Goal: Information Seeking & Learning: Understand process/instructions

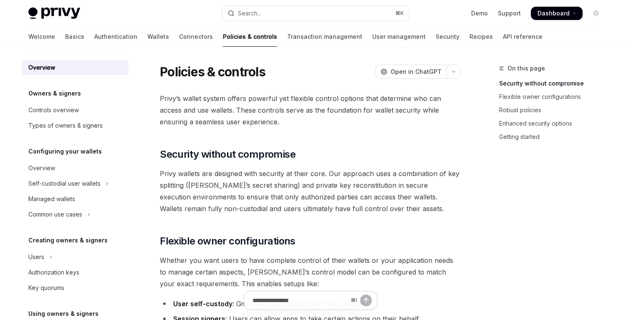
click at [248, 108] on span "Privy’s wallet system offers powerful yet flexible control options that determi…" at bounding box center [310, 110] width 301 height 35
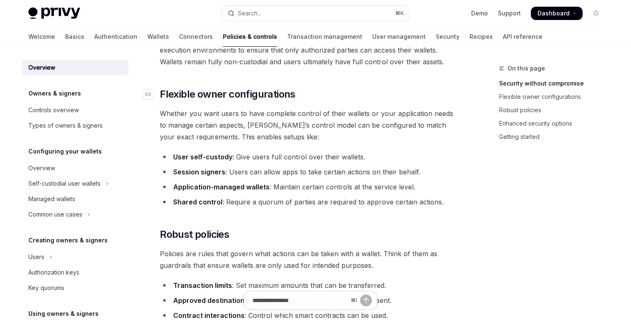
scroll to position [170, 0]
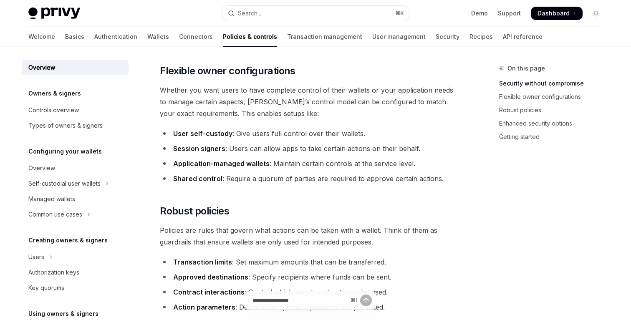
click at [263, 152] on li "Session signers : Users can allow apps to take certain actions on their behalf." at bounding box center [310, 149] width 301 height 12
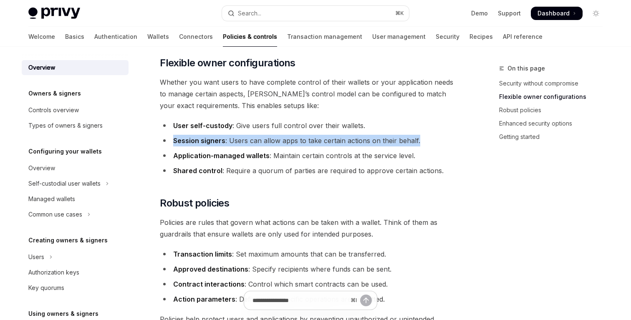
scroll to position [179, 0]
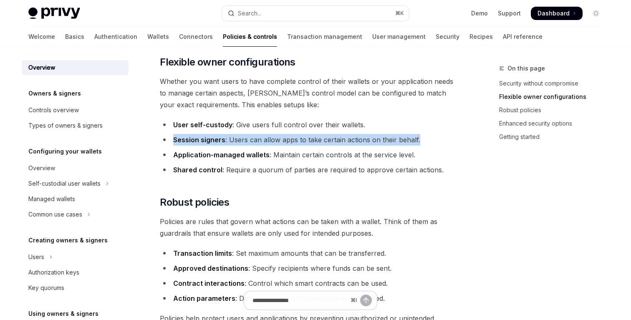
click at [285, 156] on li "Application-managed wallets : Maintain certain controls at the service level." at bounding box center [310, 155] width 301 height 12
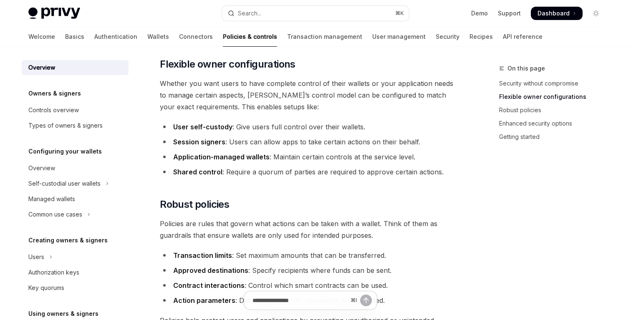
scroll to position [189, 0]
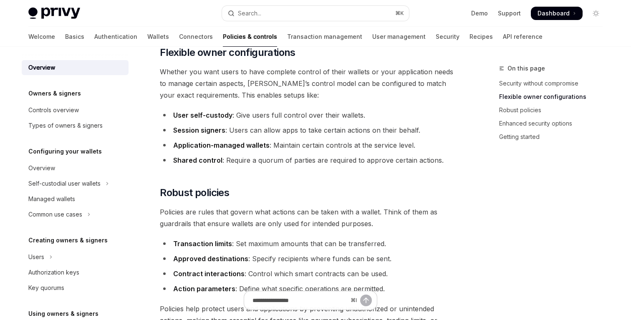
click at [275, 150] on li "Application-managed wallets : Maintain certain controls at the service level." at bounding box center [310, 145] width 301 height 12
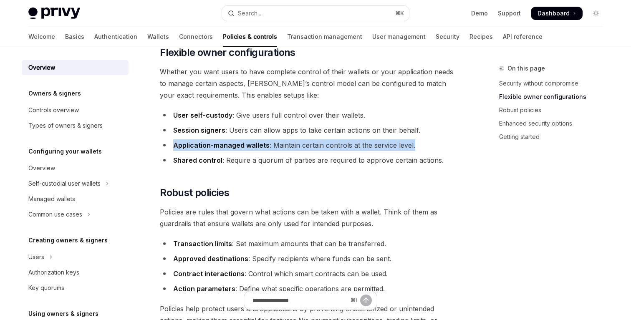
click at [311, 144] on li "Application-managed wallets : Maintain certain controls at the service level." at bounding box center [310, 145] width 301 height 12
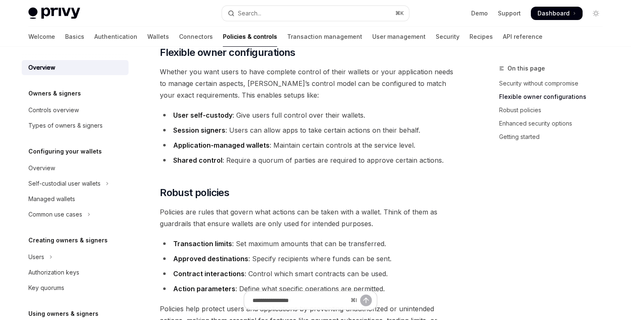
click at [311, 144] on li "Application-managed wallets : Maintain certain controls at the service level." at bounding box center [310, 145] width 301 height 12
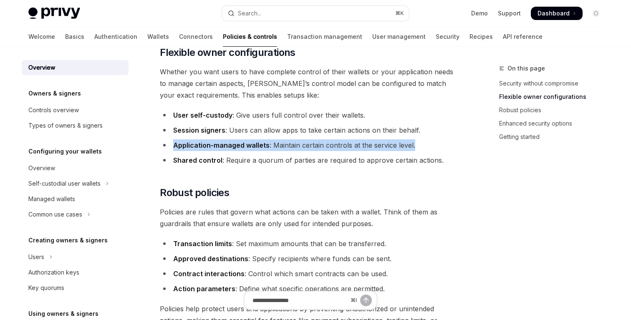
click at [286, 146] on li "Application-managed wallets : Maintain certain controls at the service level." at bounding box center [310, 145] width 301 height 12
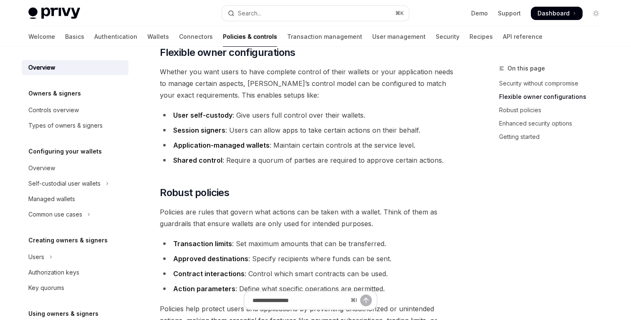
click at [286, 146] on li "Application-managed wallets : Maintain certain controls at the service level." at bounding box center [310, 145] width 301 height 12
click at [314, 147] on li "Application-managed wallets : Maintain certain controls at the service level." at bounding box center [310, 145] width 301 height 12
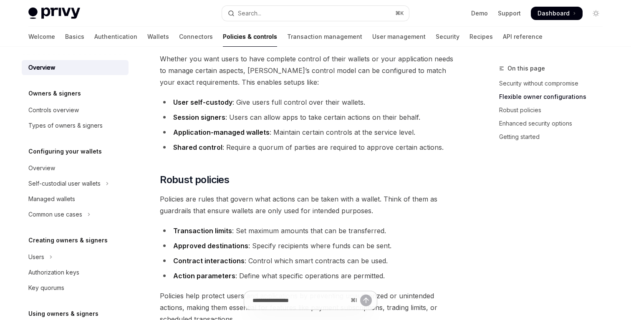
scroll to position [204, 0]
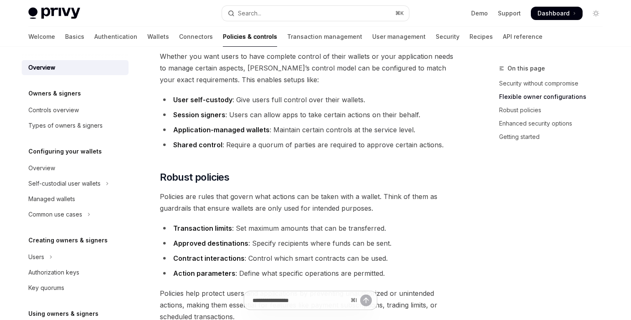
click at [327, 142] on li "Shared control : Require a quorum of parties are required to approve certain ac…" at bounding box center [310, 145] width 301 height 12
click at [368, 146] on li "Shared control : Require a quorum of parties are required to approve certain ac…" at bounding box center [310, 145] width 301 height 12
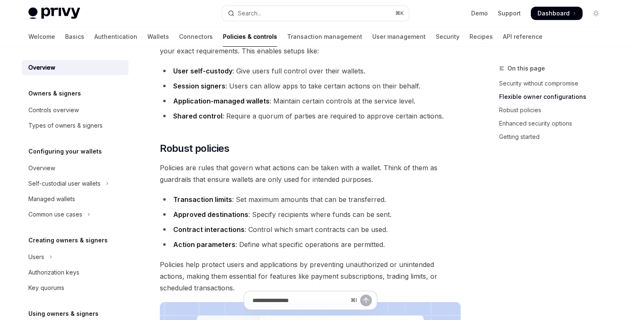
click at [336, 197] on li "Transaction limits : Set maximum amounts that can be transferred." at bounding box center [310, 200] width 301 height 12
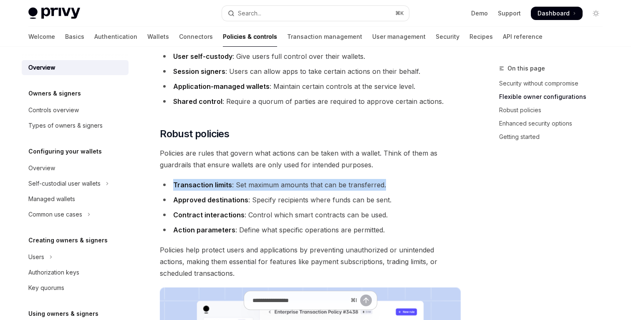
scroll to position [253, 0]
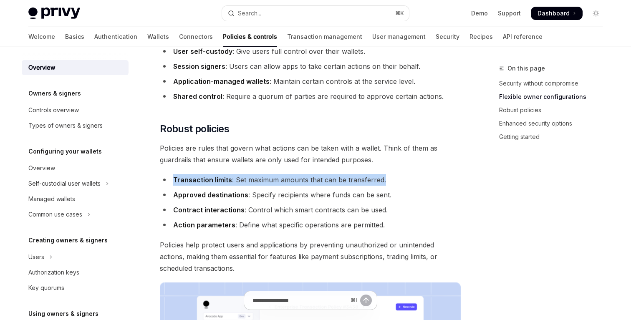
click at [309, 195] on li "Approved destinations : Specify recipients where funds can be sent." at bounding box center [310, 195] width 301 height 12
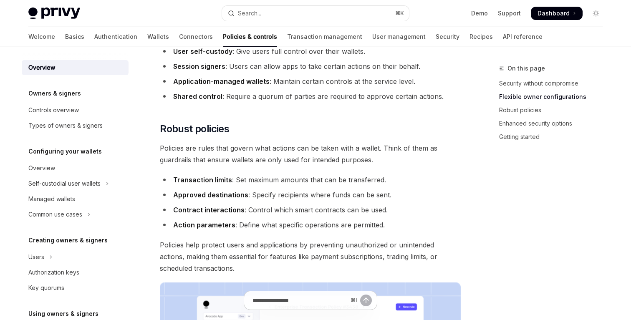
click at [309, 195] on li "Approved destinations : Specify recipients where funds can be sent." at bounding box center [310, 195] width 301 height 12
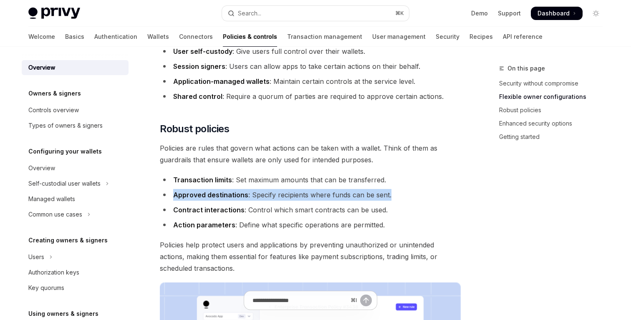
click at [301, 210] on li "Contract interactions : Control which smart contracts can be used." at bounding box center [310, 210] width 301 height 12
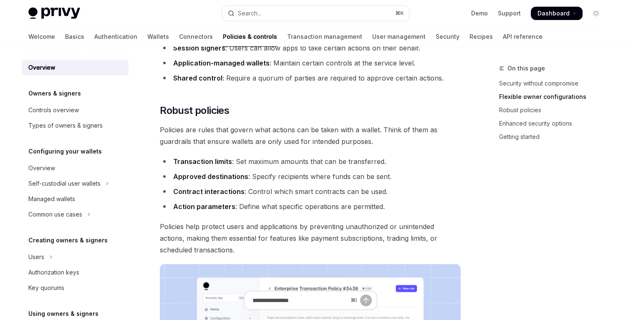
scroll to position [274, 0]
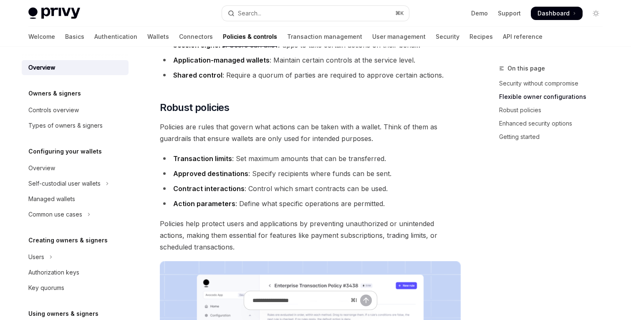
click at [309, 197] on ul "Transaction limits : Set maximum amounts that can be transferred. Approved dest…" at bounding box center [310, 181] width 301 height 57
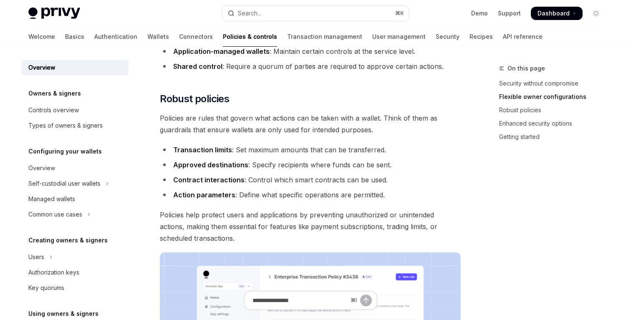
click at [330, 182] on li "Contract interactions : Control which smart contracts can be used." at bounding box center [310, 180] width 301 height 12
click at [356, 228] on span "Policies help protect users and applications by preventing unauthorized or unin…" at bounding box center [310, 226] width 301 height 35
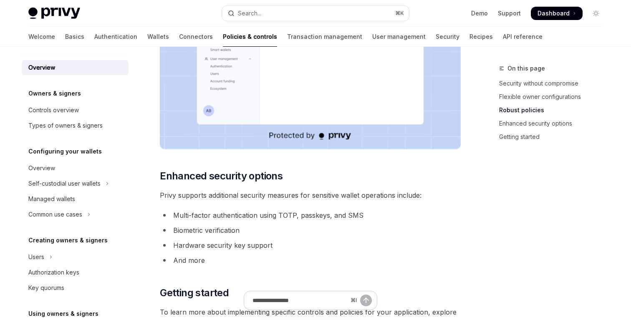
scroll to position [620, 0]
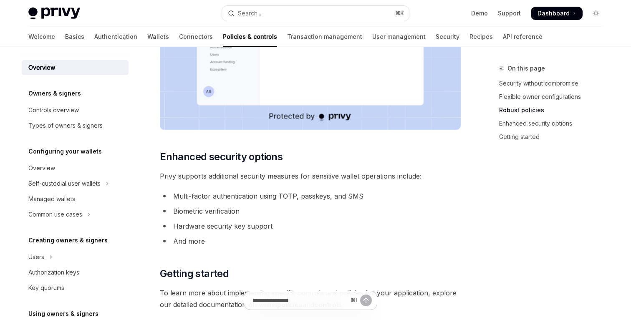
click at [306, 181] on span "Privy supports additional security measures for sensitive wallet operations inc…" at bounding box center [310, 176] width 301 height 12
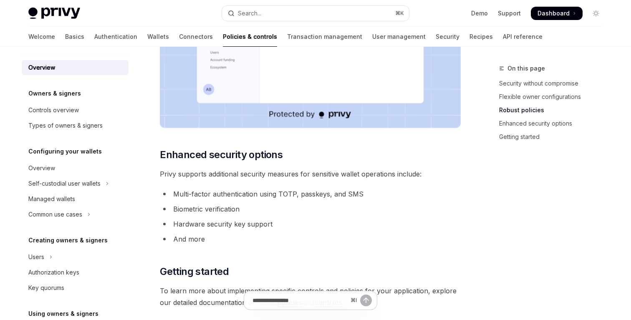
scroll to position [725, 0]
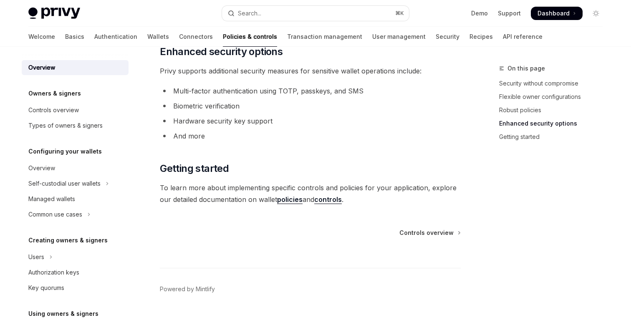
click at [269, 197] on span "To learn more about implementing specific controls and policies for your applic…" at bounding box center [310, 193] width 301 height 23
click at [291, 204] on link "policies" at bounding box center [289, 199] width 25 height 9
click at [317, 197] on span "To learn more about implementing specific controls and policies for your applic…" at bounding box center [310, 193] width 301 height 23
click at [326, 199] on link "controls" at bounding box center [328, 199] width 28 height 9
click at [299, 91] on li "Multi-factor authentication using TOTP, passkeys, and SMS" at bounding box center [310, 91] width 301 height 12
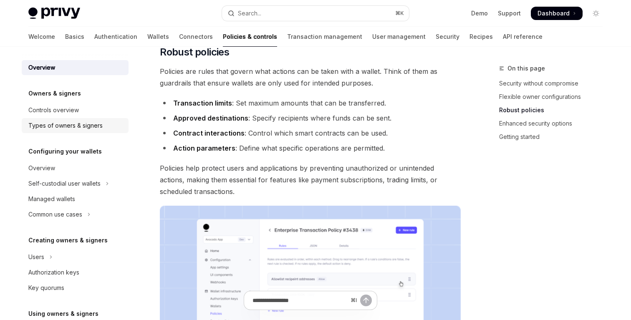
scroll to position [276, 0]
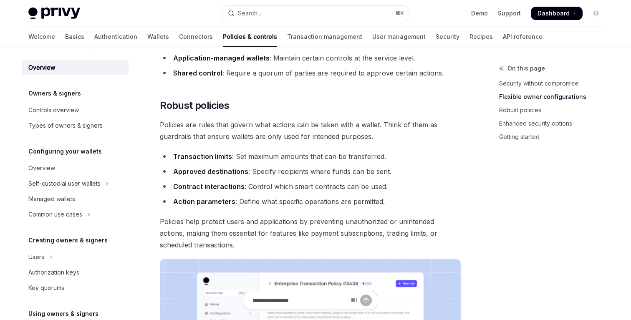
click at [130, 34] on div "Welcome Basics Authentication Wallets Connectors Policies & controls Transactio…" at bounding box center [285, 37] width 514 height 20
click at [147, 35] on link "Wallets" at bounding box center [158, 37] width 22 height 20
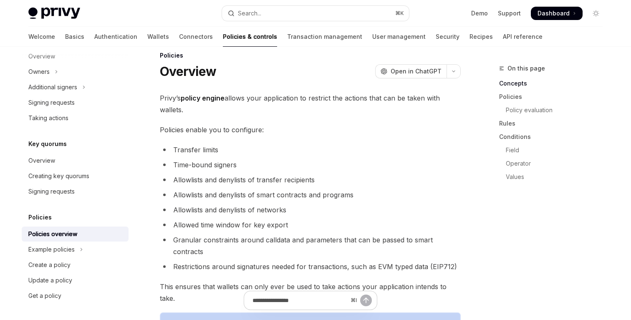
scroll to position [17, 0]
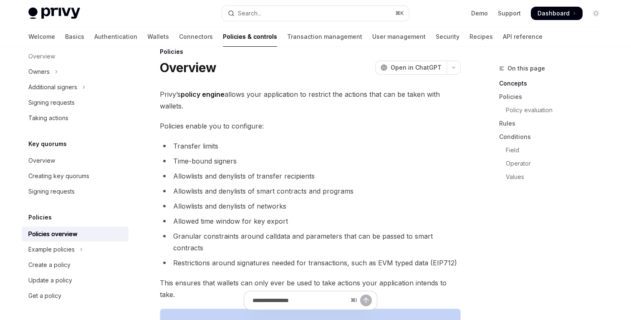
click at [256, 208] on li "Allowlists and denylists of networks" at bounding box center [310, 206] width 301 height 12
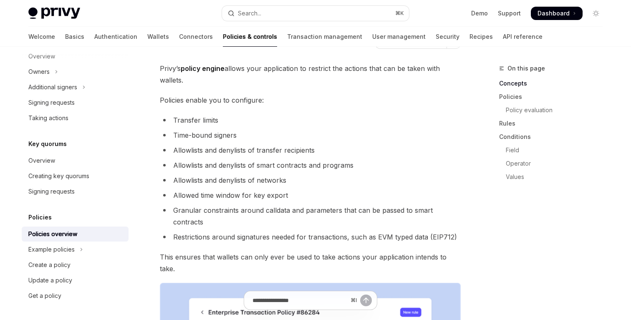
scroll to position [44, 0]
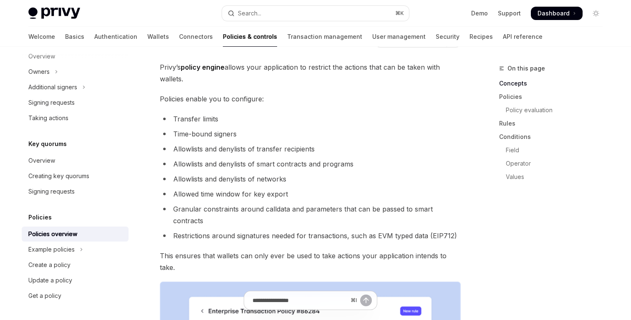
click at [266, 198] on li "Allowed time window for key export" at bounding box center [310, 194] width 301 height 12
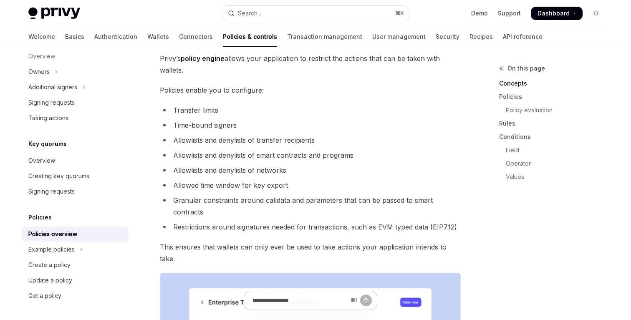
scroll to position [55, 0]
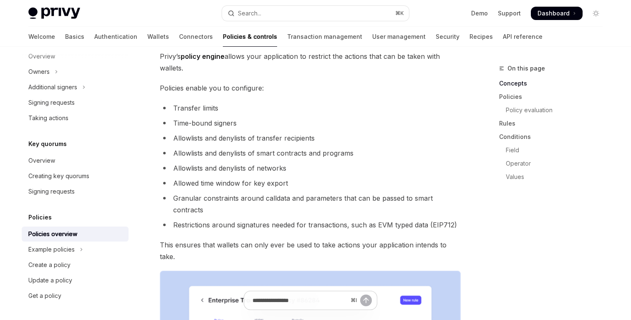
click at [281, 202] on li "Granular constraints around calldata and parameters that can be passed to smart…" at bounding box center [310, 203] width 301 height 23
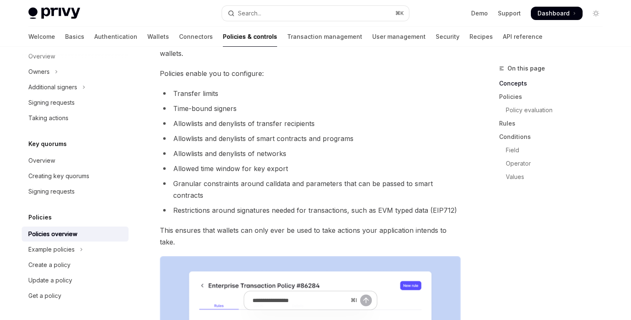
click at [293, 205] on li "Restrictions around signatures needed for transactions, such as EVM typed data …" at bounding box center [310, 211] width 301 height 12
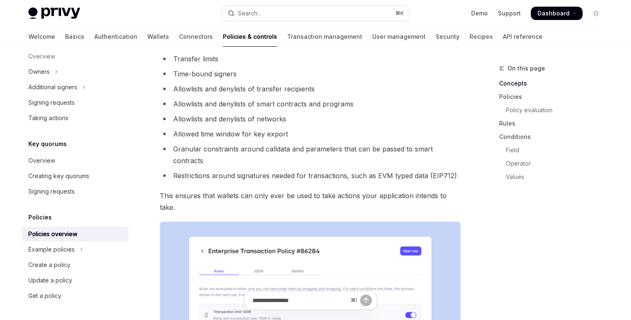
scroll to position [105, 0]
click at [309, 169] on li "Restrictions around signatures needed for transactions, such as EVM typed data …" at bounding box center [310, 175] width 301 height 12
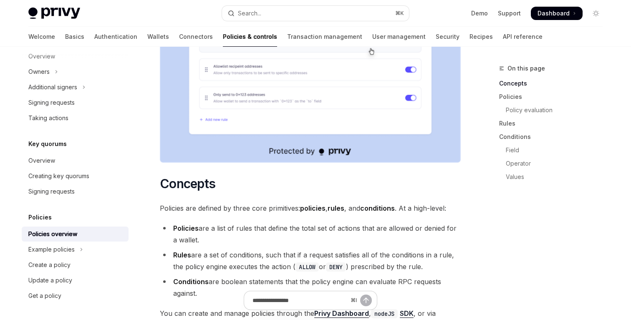
scroll to position [399, 0]
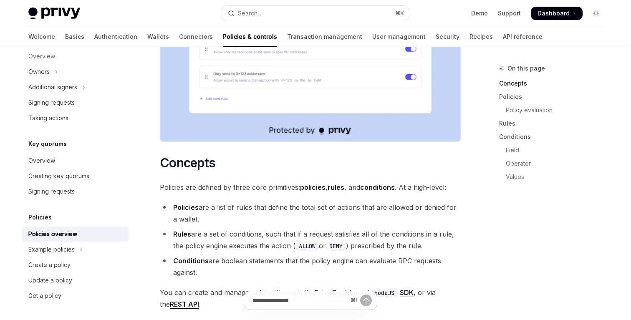
click at [285, 182] on span "Policies are defined by three core primitives: policies , rules , and condition…" at bounding box center [310, 188] width 301 height 12
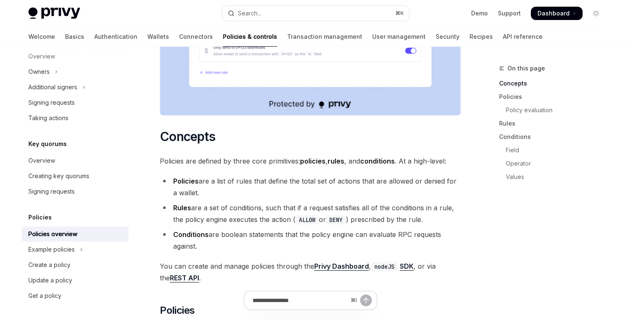
scroll to position [427, 0]
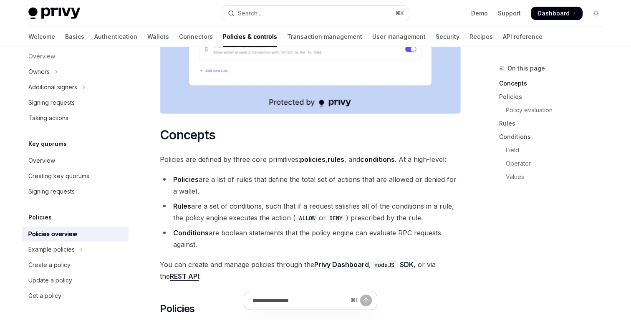
click at [239, 227] on li "Conditions are boolean statements that the policy engine can evaluate RPC reque…" at bounding box center [310, 238] width 301 height 23
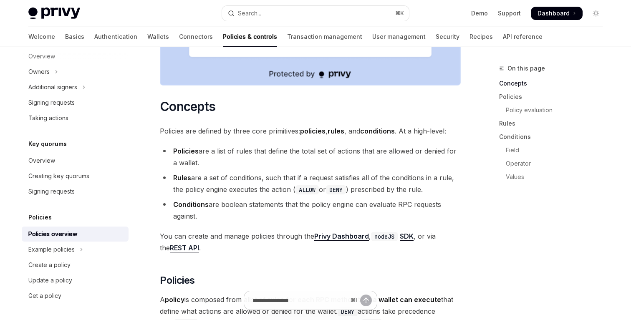
scroll to position [456, 0]
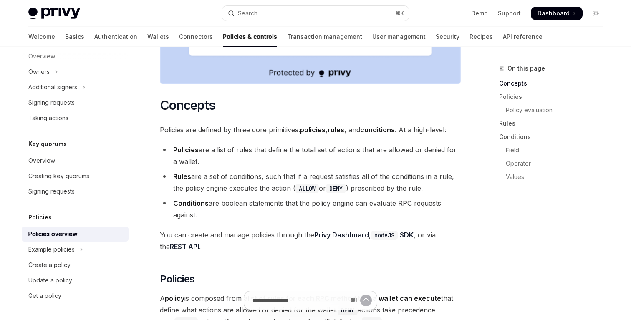
click at [253, 229] on span "You can create and manage policies through the Privy Dashboard , nodeJS SDK , o…" at bounding box center [310, 240] width 301 height 23
click at [213, 229] on span "You can create and manage policies through the Privy Dashboard , nodeJS SDK , o…" at bounding box center [310, 240] width 301 height 23
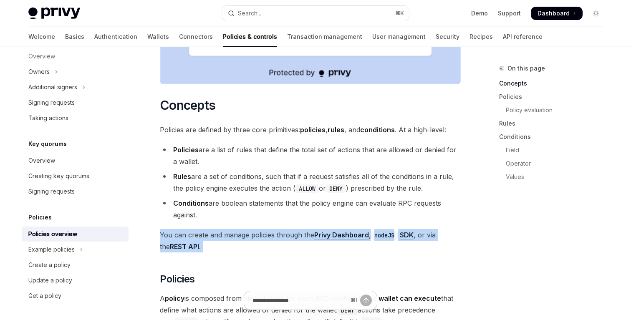
click at [207, 229] on span "You can create and manage policies through the Privy Dashboard , nodeJS SDK , o…" at bounding box center [310, 240] width 301 height 23
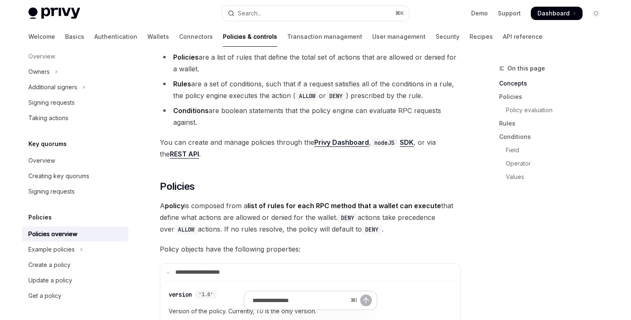
scroll to position [569, 0]
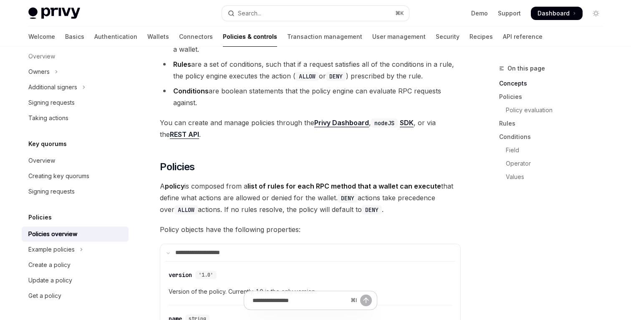
click at [233, 180] on span "A policy is composed from a list of rules for each RPC method that a wallet can…" at bounding box center [310, 197] width 301 height 35
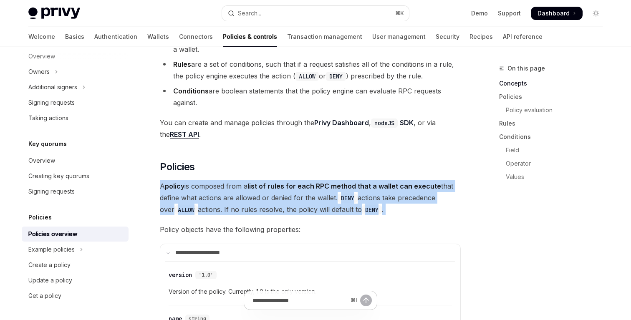
click at [234, 180] on span "A policy is composed from a list of rules for each RPC method that a wallet can…" at bounding box center [310, 197] width 301 height 35
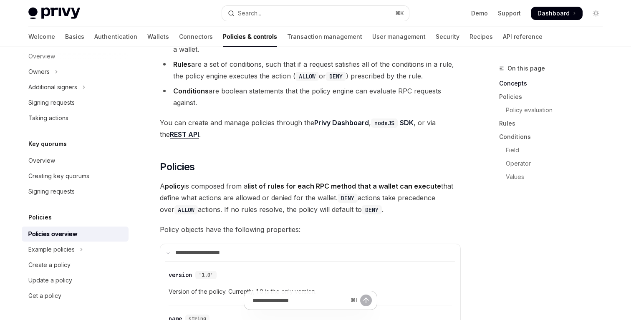
click at [245, 180] on span "A policy is composed from a list of rules for each RPC method that a wallet can…" at bounding box center [310, 197] width 301 height 35
click at [278, 180] on span "A policy is composed from a list of rules for each RPC method that a wallet can…" at bounding box center [310, 197] width 301 height 35
click at [303, 180] on span "A policy is composed from a list of rules for each RPC method that a wallet can…" at bounding box center [310, 197] width 301 height 35
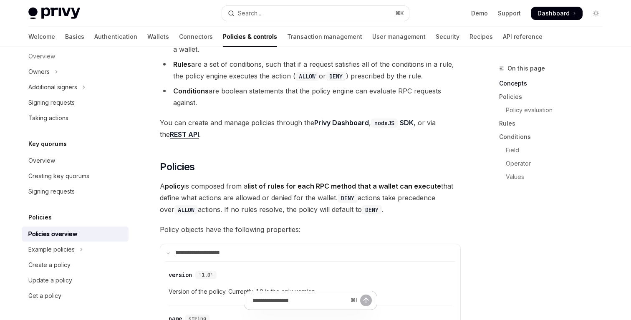
click at [303, 180] on span "A policy is composed from a list of rules for each RPC method that a wallet can…" at bounding box center [310, 197] width 301 height 35
click at [321, 180] on span "A policy is composed from a list of rules for each RPC method that a wallet can…" at bounding box center [310, 197] width 301 height 35
click at [369, 180] on span "A policy is composed from a list of rules for each RPC method that a wallet can…" at bounding box center [310, 197] width 301 height 35
click at [389, 180] on span "A policy is composed from a list of rules for each RPC method that a wallet can…" at bounding box center [310, 197] width 301 height 35
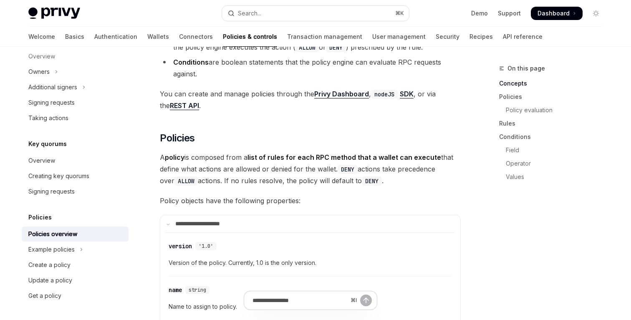
scroll to position [599, 0]
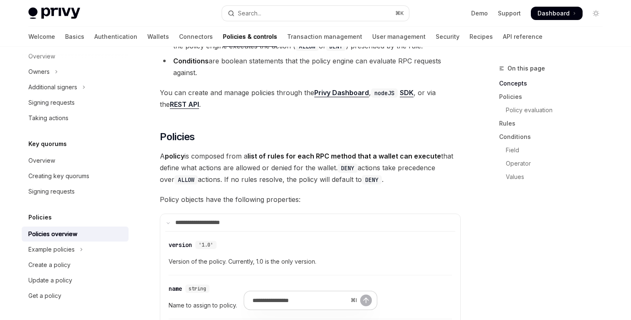
click at [382, 150] on span "A policy is composed from a list of rules for each RPC method that a wallet can…" at bounding box center [310, 167] width 301 height 35
click at [342, 150] on span "A policy is composed from a list of rules for each RPC method that a wallet can…" at bounding box center [310, 167] width 301 height 35
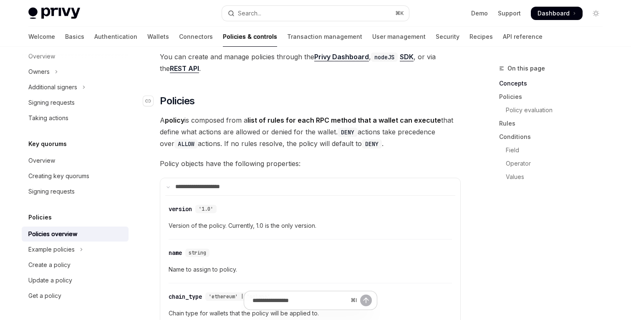
scroll to position [660, 0]
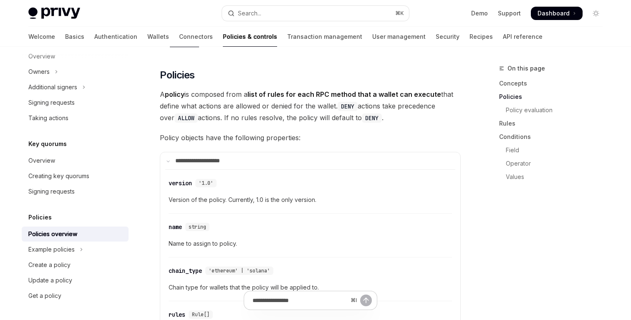
click at [389, 89] on span "A policy is composed from a list of rules for each RPC method that a wallet can…" at bounding box center [310, 106] width 301 height 35
click at [382, 96] on span "A policy is composed from a list of rules for each RPC method that a wallet can…" at bounding box center [310, 106] width 301 height 35
click at [321, 90] on strong "list of rules for each RPC method that a wallet can execute" at bounding box center [345, 94] width 194 height 8
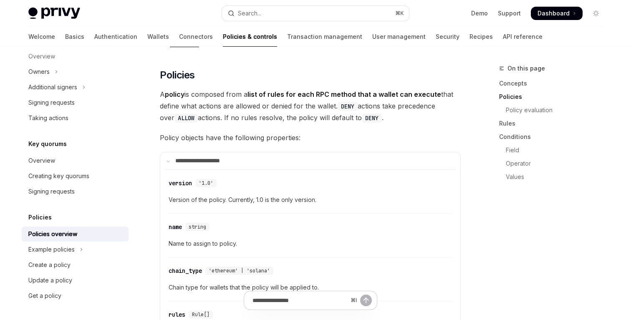
click at [321, 90] on strong "list of rules for each RPC method that a wallet can execute" at bounding box center [345, 94] width 194 height 8
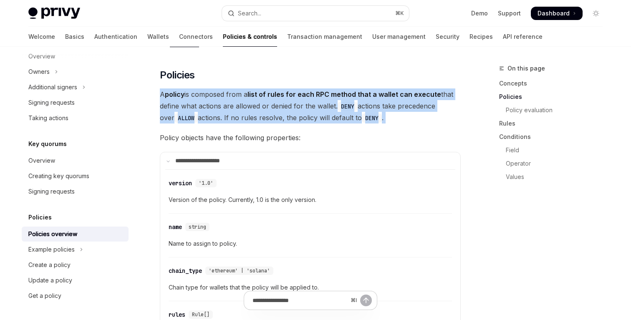
click at [311, 90] on span "A policy is composed from a list of rules for each RPC method that a wallet can…" at bounding box center [310, 106] width 301 height 35
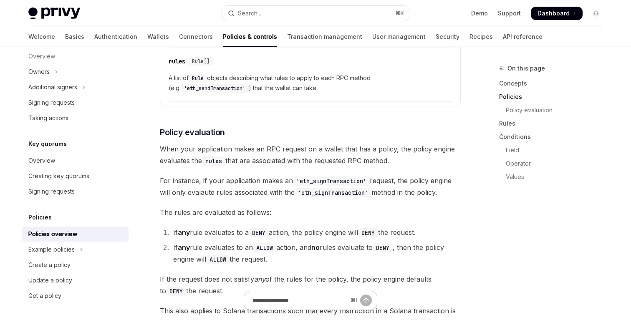
scroll to position [915, 0]
click at [250, 174] on span "For instance, if your application makes an 'eth_signTransaction' request, the p…" at bounding box center [310, 185] width 301 height 23
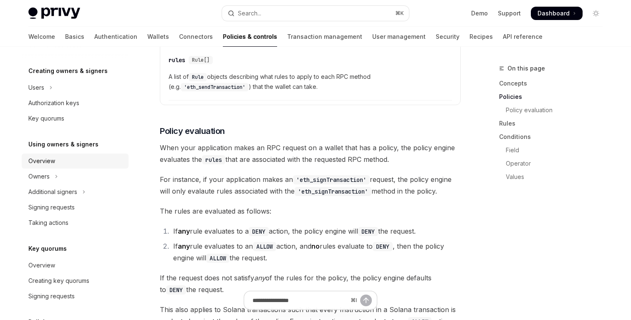
scroll to position [129, 0]
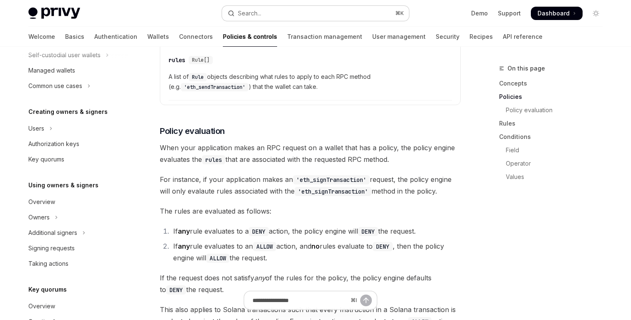
click at [290, 8] on button "Search... ⌘ K" at bounding box center [315, 13] width 187 height 15
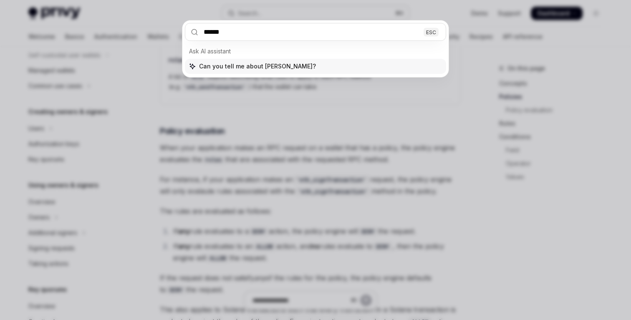
type input "*******"
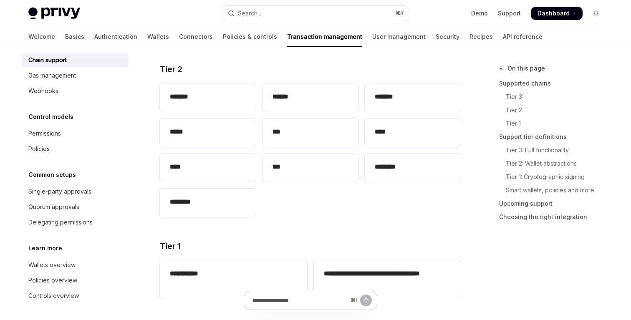
scroll to position [50, 0]
click at [370, 99] on div "*******" at bounding box center [413, 97] width 96 height 28
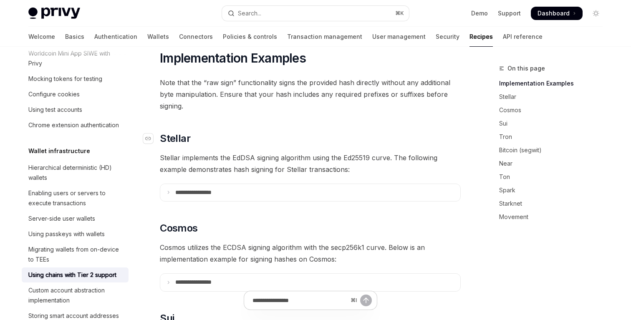
scroll to position [177, 0]
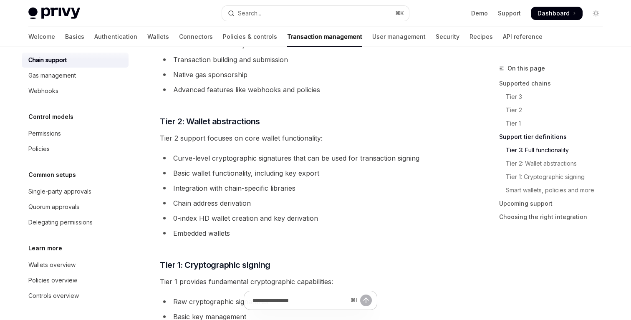
scroll to position [518, 0]
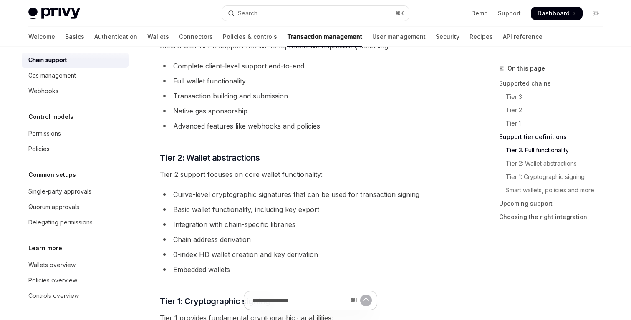
click at [275, 226] on li "Integration with chain-specific libraries" at bounding box center [310, 225] width 301 height 12
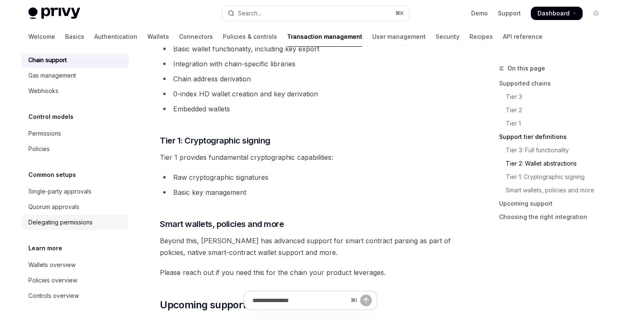
scroll to position [0, 0]
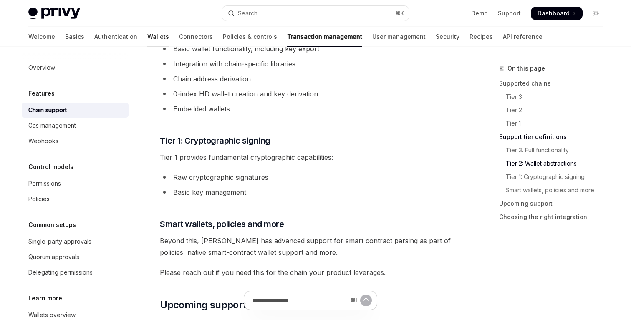
click at [147, 33] on link "Wallets" at bounding box center [158, 37] width 22 height 20
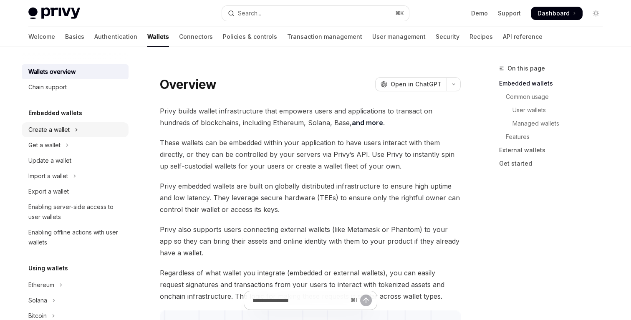
click at [73, 126] on button "Create a wallet" at bounding box center [75, 129] width 107 height 15
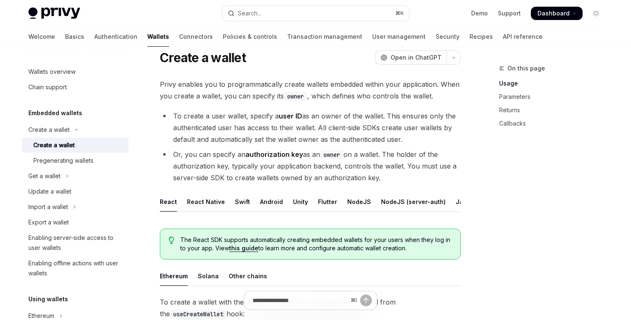
scroll to position [28, 0]
click at [458, 203] on div "Java" at bounding box center [463, 201] width 15 height 20
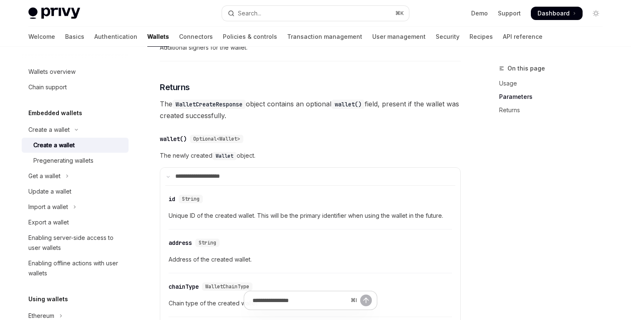
scroll to position [949, 0]
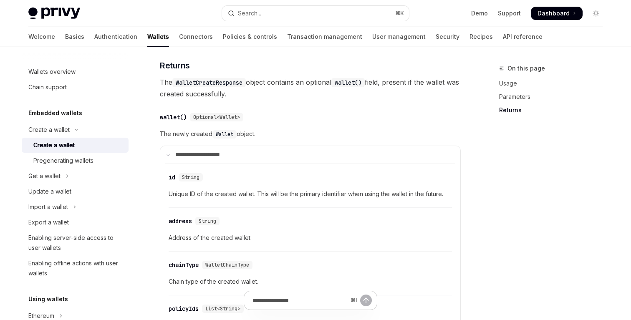
click at [225, 122] on div "​ wallet() Optional<Wallet>" at bounding box center [306, 117] width 293 height 10
click at [212, 120] on span "Optional<Wallet>" at bounding box center [216, 117] width 47 height 7
click at [92, 164] on div "Pregenerating wallets" at bounding box center [63, 161] width 60 height 10
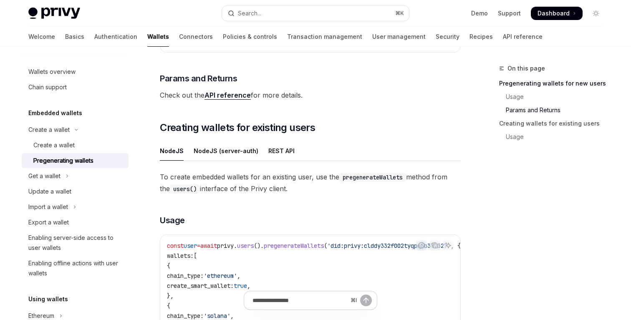
scroll to position [370, 0]
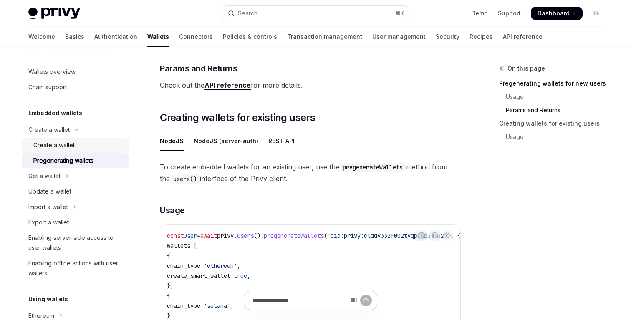
click at [83, 143] on div "Create a wallet" at bounding box center [78, 145] width 90 height 10
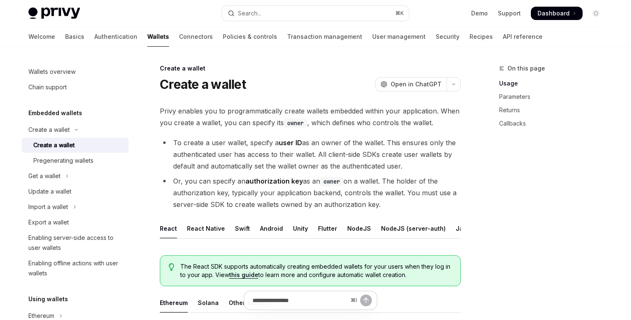
click at [306, 125] on code "owner" at bounding box center [295, 123] width 23 height 9
click at [316, 121] on span "Privy enables you to programmatically create wallets embedded within your appli…" at bounding box center [310, 116] width 301 height 23
click at [334, 152] on li "To create a user wallet, specify a user ID as an owner of the wallet. This ensu…" at bounding box center [310, 154] width 301 height 35
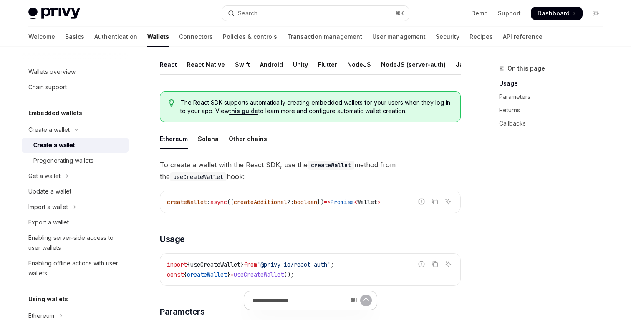
scroll to position [131, 0]
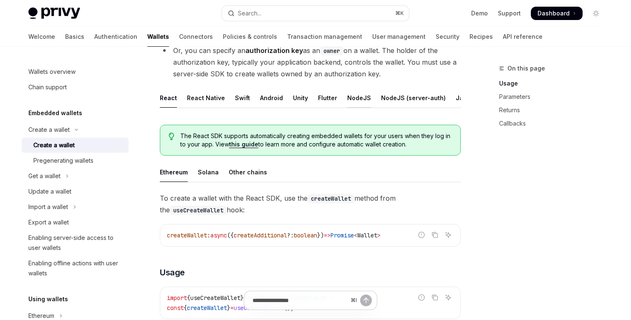
click at [358, 96] on div "NodeJS" at bounding box center [359, 98] width 24 height 20
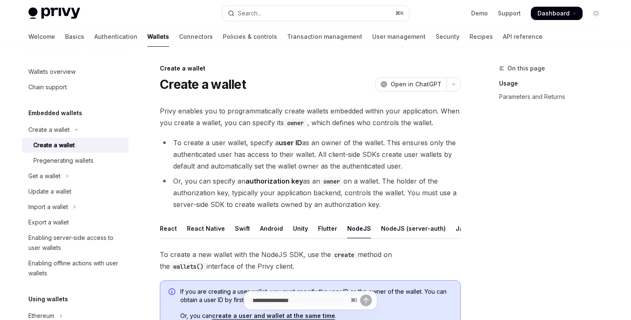
scroll to position [148, 0]
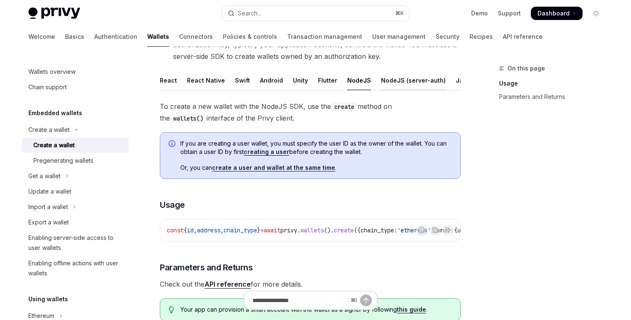
click at [406, 86] on div "NodeJS (server-auth)" at bounding box center [413, 81] width 65 height 20
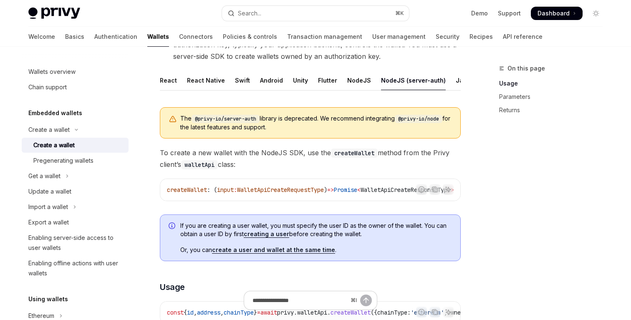
click at [335, 117] on span "The @privy-io/server-auth library is deprecated. We recommend integrating @priv…" at bounding box center [316, 122] width 272 height 17
drag, startPoint x: 286, startPoint y: 127, endPoint x: 176, endPoint y: 114, distance: 110.7
click at [176, 114] on div "The @privy-io/server-auth library is deprecated. We recommend integrating @priv…" at bounding box center [310, 122] width 301 height 31
copy span "The @privy-io/server-auth library is deprecated. We recommend integrating @priv…"
click at [334, 111] on div "The @privy-io/server-auth library is deprecated. We recommend integrating @priv…" at bounding box center [310, 122] width 301 height 31
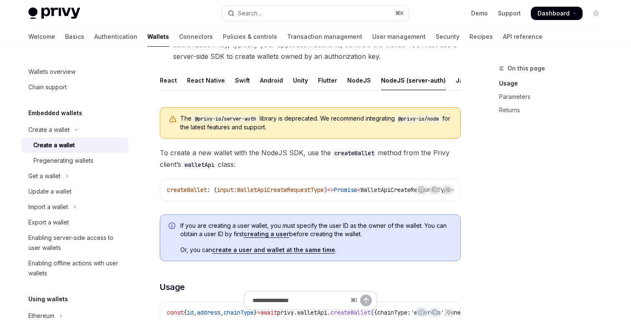
drag, startPoint x: 291, startPoint y: 126, endPoint x: 180, endPoint y: 116, distance: 110.6
click at [180, 116] on span "The @privy-io/server-auth library is deprecated. We recommend integrating @priv…" at bounding box center [316, 122] width 272 height 17
copy span "The @privy-io/server-auth library is deprecated. We recommend integrating @priv…"
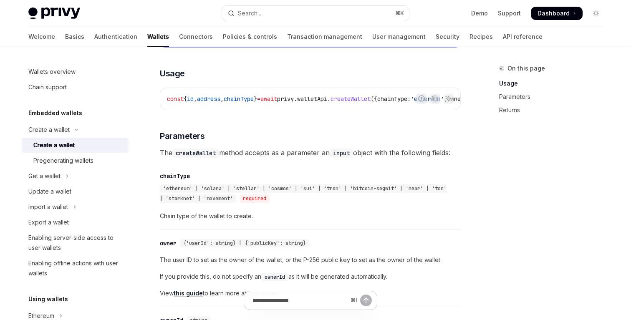
scroll to position [475, 0]
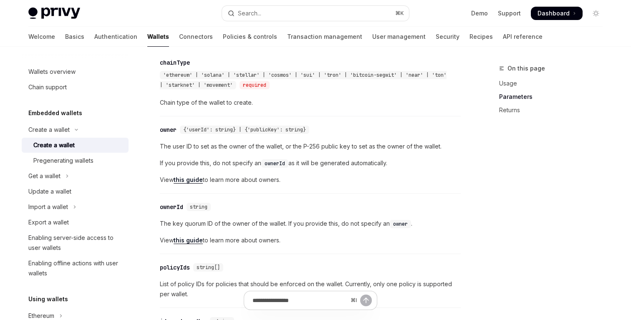
click at [356, 123] on div "The @privy-io/server-auth library is deprecated. We recommend integrating @priv…" at bounding box center [310, 271] width 301 height 997
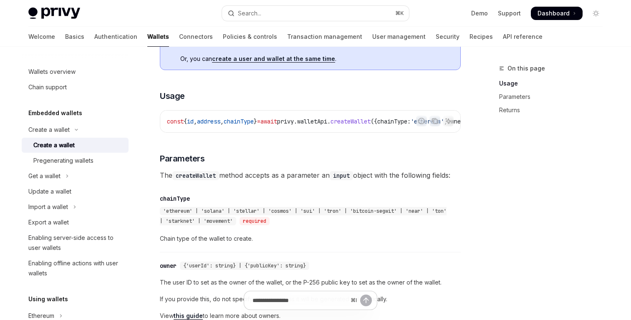
scroll to position [0, 0]
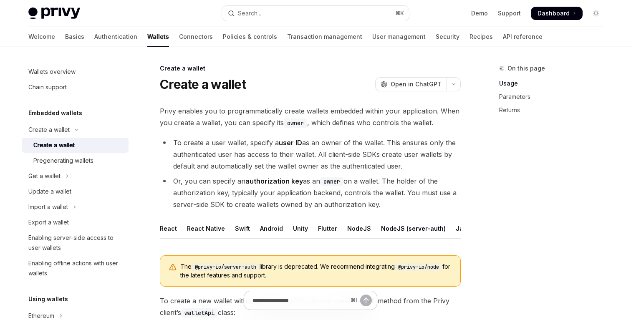
click at [348, 154] on li "To create a user wallet, specify a user ID as an owner of the wallet. This ensu…" at bounding box center [310, 154] width 301 height 35
click at [237, 179] on li "Or, you can specify an authorization key as an owner on a wallet. The holder of…" at bounding box center [310, 192] width 301 height 35
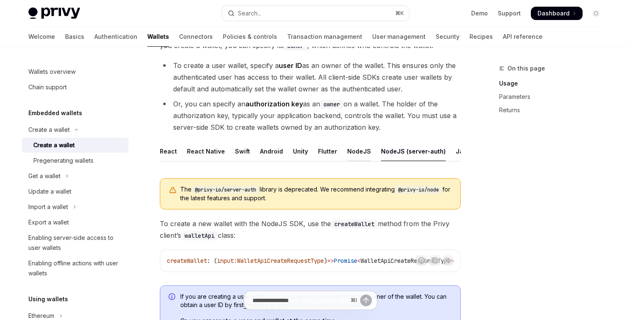
scroll to position [193, 0]
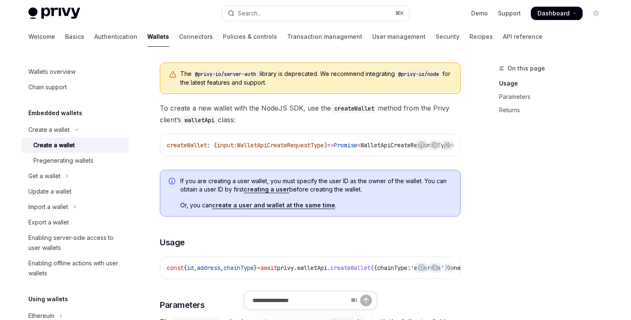
drag, startPoint x: 345, startPoint y: 155, endPoint x: 470, endPoint y: 155, distance: 124.4
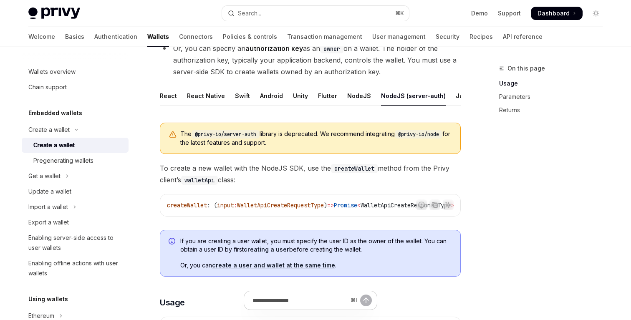
scroll to position [129, 0]
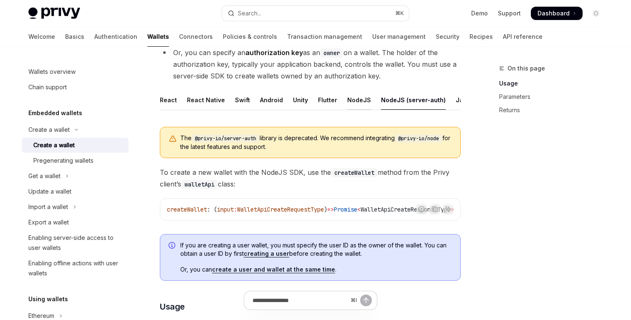
click at [351, 104] on div "NodeJS" at bounding box center [359, 100] width 24 height 20
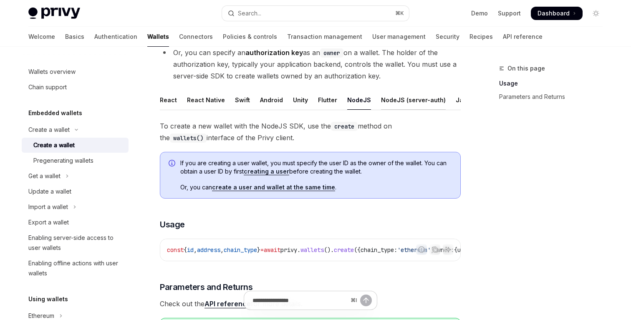
click at [389, 102] on div "NodeJS (server-auth)" at bounding box center [413, 100] width 65 height 20
type textarea "*"
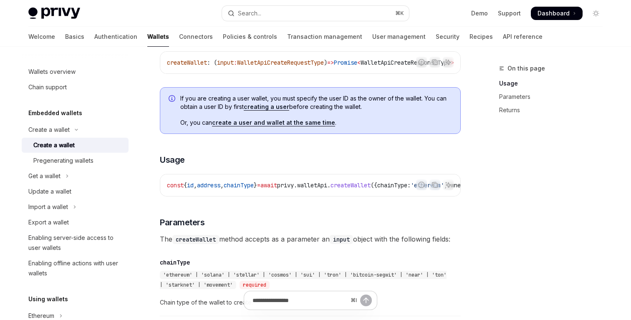
scroll to position [306, 0]
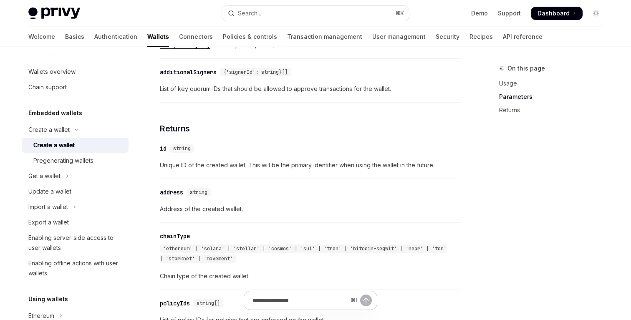
scroll to position [771, 0]
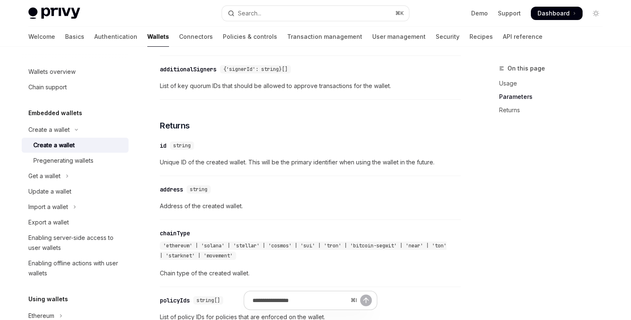
click at [420, 166] on span "Unique ID of the created wallet. This will be the primary identifier when using…" at bounding box center [310, 162] width 301 height 10
click at [275, 190] on div "​ address string Address of the created wallet." at bounding box center [310, 200] width 301 height 40
click at [321, 187] on div "​ address string Address of the created wallet." at bounding box center [310, 200] width 301 height 40
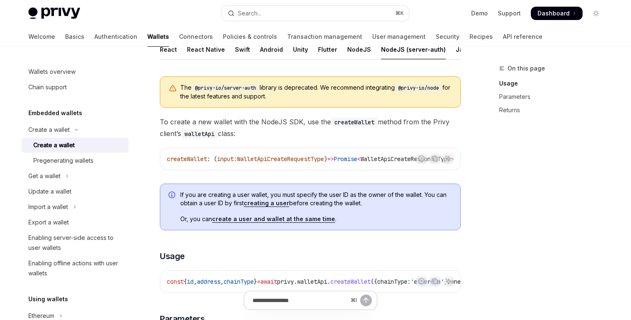
scroll to position [178, 0]
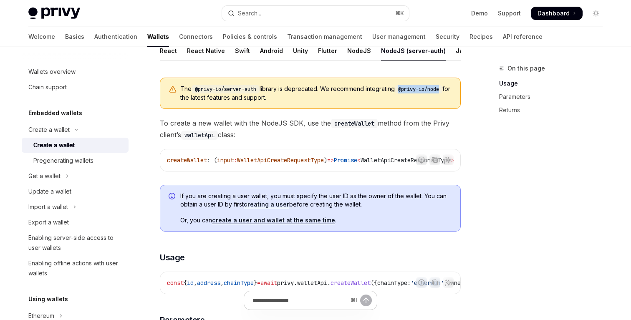
drag, startPoint x: 406, startPoint y: 88, endPoint x: 452, endPoint y: 89, distance: 45.9
click at [452, 89] on div "The @privy-io/server-auth library is deprecated. We recommend integrating @priv…" at bounding box center [310, 93] width 301 height 31
copy code "@privy-io/node"
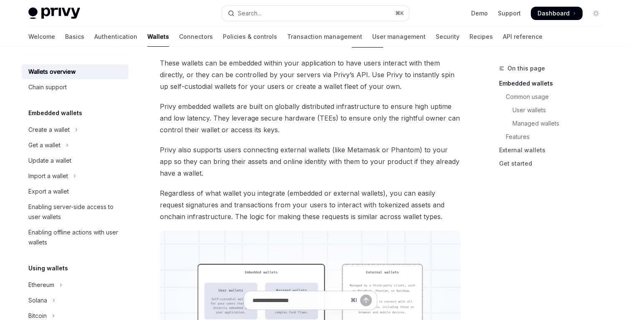
scroll to position [106, 0]
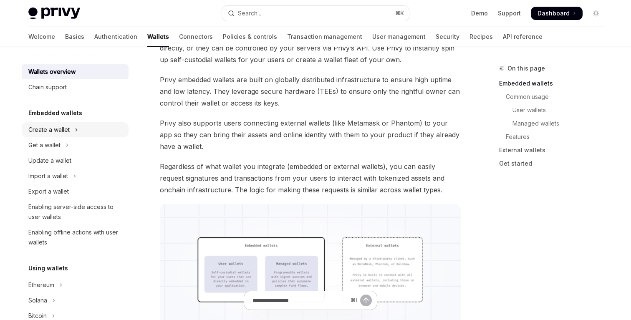
click at [58, 128] on div "Create a wallet" at bounding box center [48, 130] width 41 height 10
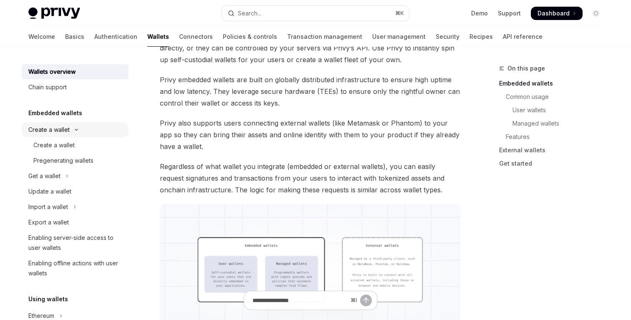
type textarea "*"
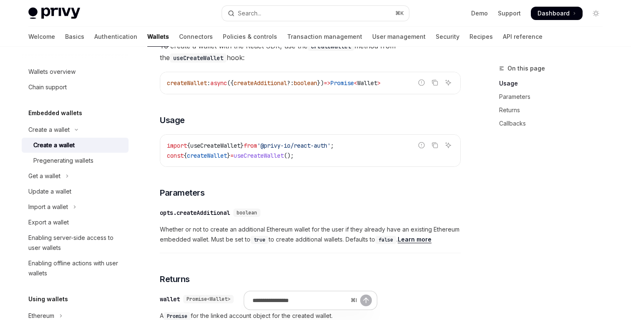
scroll to position [287, 0]
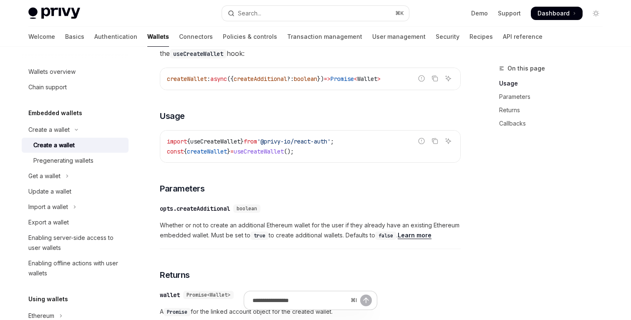
click at [301, 139] on span "'@privy-io/react-auth'" at bounding box center [293, 142] width 73 height 8
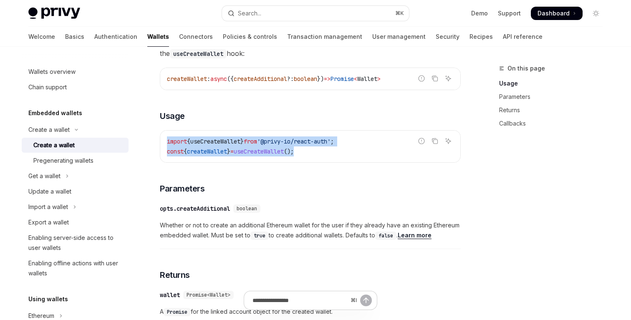
drag, startPoint x: 336, startPoint y: 156, endPoint x: 163, endPoint y: 144, distance: 173.6
click at [163, 144] on div "import { useCreateWallet } from '@privy-io/react-auth' ; const { createWallet }…" at bounding box center [310, 147] width 300 height 32
copy code "import { useCreateWallet } from '@privy-io/react-auth' ; const { createWallet }…"
click at [323, 201] on div "​ opts.createAdditional boolean Whether or not to create an additional Ethereum…" at bounding box center [310, 225] width 301 height 50
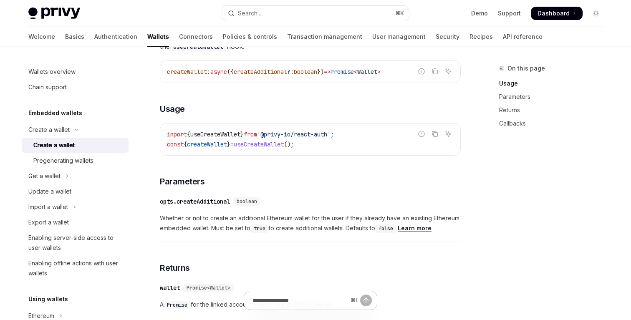
scroll to position [295, 0]
click at [343, 220] on span "Whether or not to create an additional Ethereum wallet for the user if they alr…" at bounding box center [310, 222] width 301 height 20
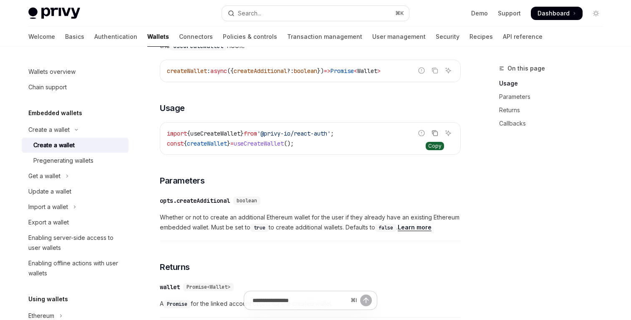
click at [430, 133] on button "Copy the contents from the code block" at bounding box center [435, 133] width 11 height 11
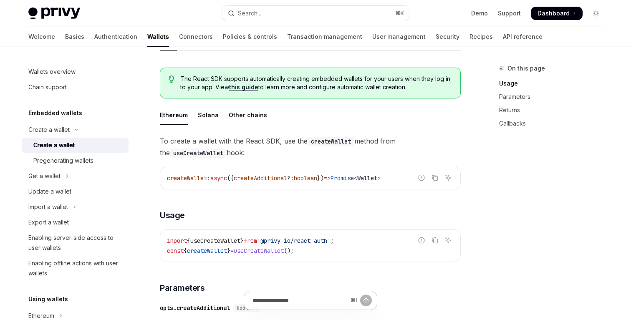
scroll to position [185, 0]
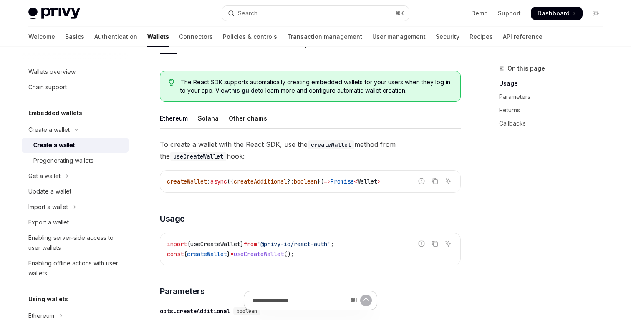
click at [256, 114] on div "Other chains" at bounding box center [248, 119] width 38 height 20
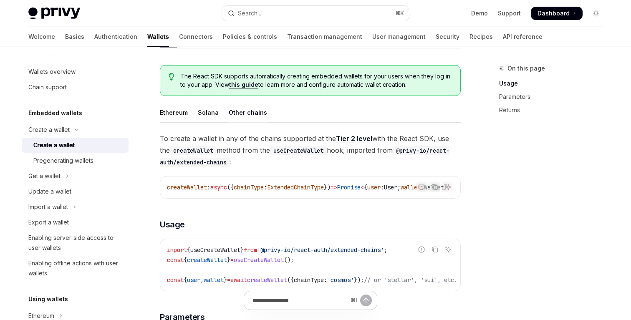
scroll to position [191, 0]
click at [302, 149] on code "useCreateWallet" at bounding box center [298, 149] width 57 height 9
click at [364, 149] on span "To create a wallet in any of the chains supported at the Tier 2 level with the …" at bounding box center [310, 149] width 301 height 35
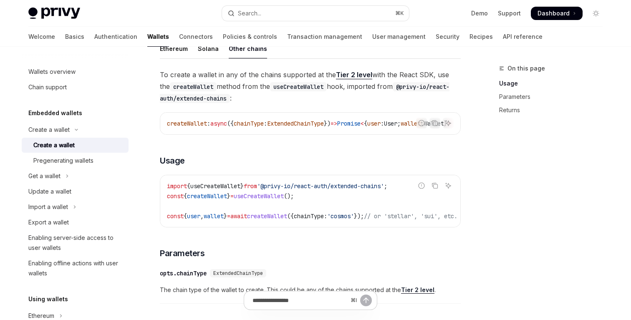
scroll to position [262, 0]
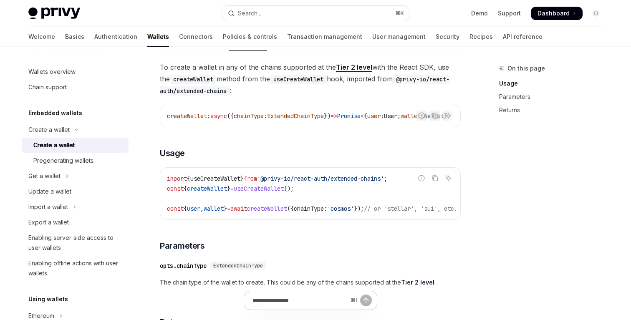
click at [304, 182] on span "'@privy-io/react-auth/extended-chains'" at bounding box center [320, 179] width 127 height 8
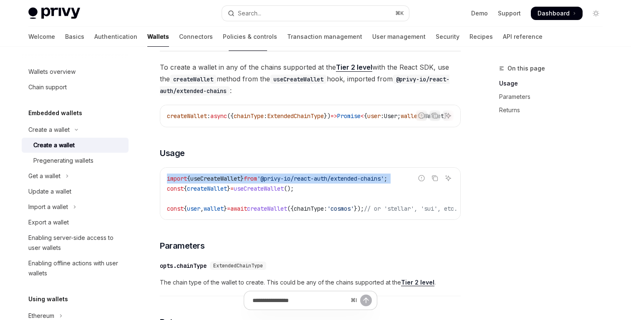
copy code "import { useCreateWallet } from '@privy-io/react-auth/extended-chains' ;"
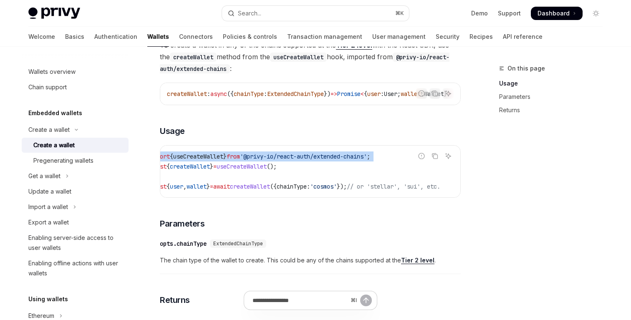
scroll to position [0, 0]
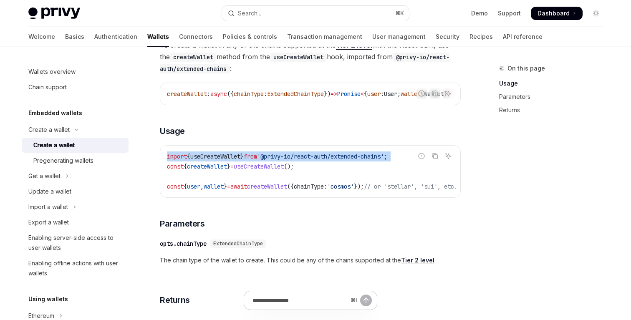
click at [266, 222] on div "**********" at bounding box center [310, 242] width 301 height 406
click at [294, 12] on button "Search... ⌘ K" at bounding box center [315, 13] width 187 height 15
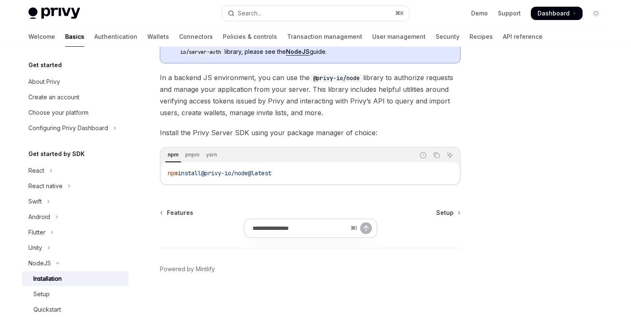
scroll to position [47, 0]
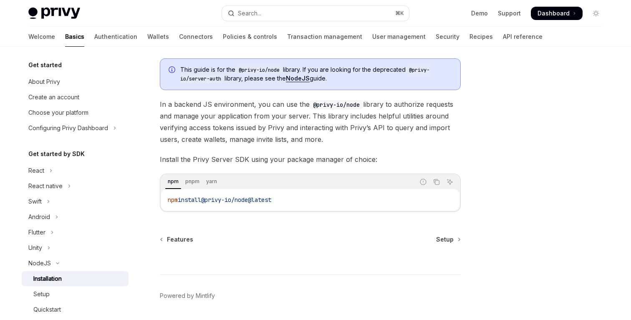
click at [271, 200] on span "@privy-io/node@latest" at bounding box center [236, 200] width 70 height 8
copy div "npm install @privy-io/node@latest"
click at [346, 12] on button "Search... ⌘ K" at bounding box center [315, 13] width 187 height 15
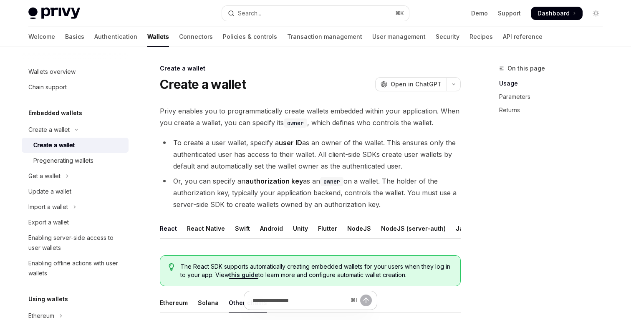
scroll to position [55, 0]
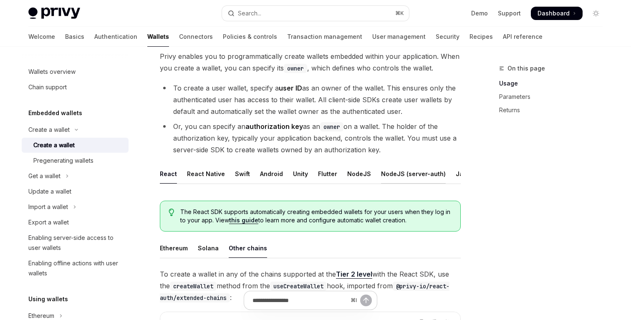
click at [412, 178] on div "NodeJS (server-auth)" at bounding box center [413, 174] width 65 height 20
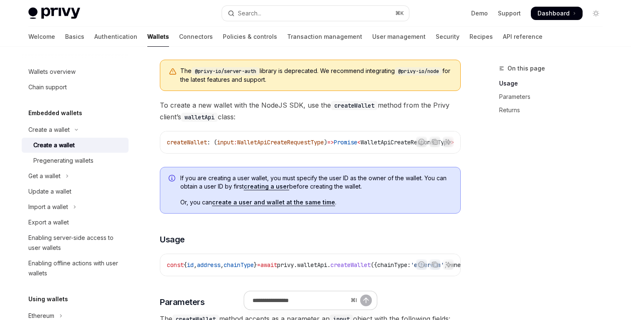
scroll to position [0, 38]
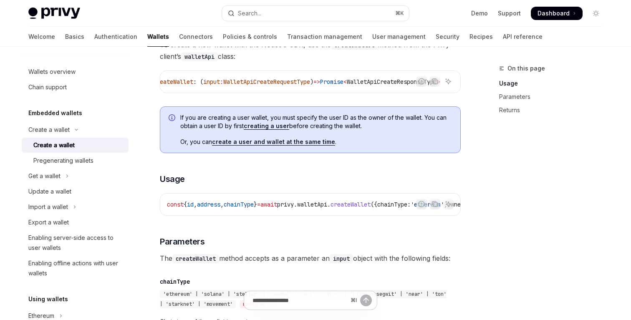
scroll to position [237, 0]
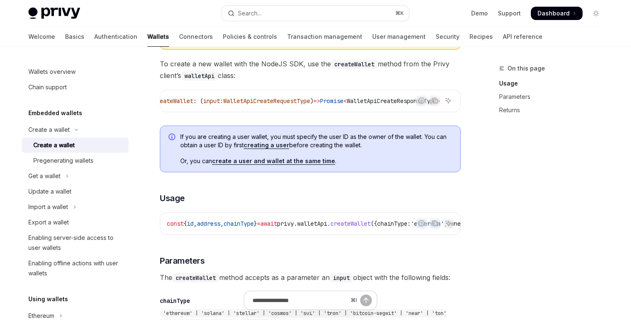
click at [309, 148] on span "If you are creating a user wallet, you must specify the user ID as the owner of…" at bounding box center [316, 141] width 272 height 17
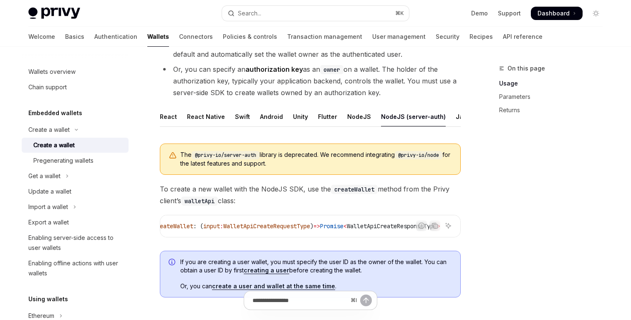
scroll to position [116, 0]
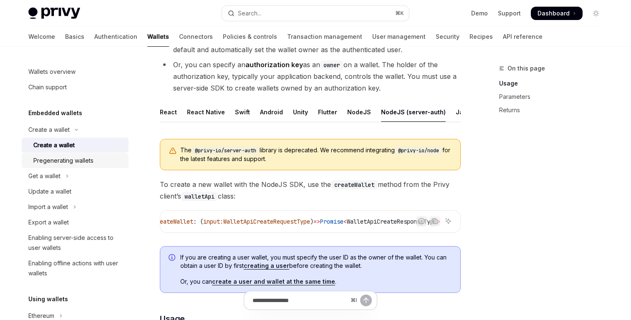
click at [106, 163] on div "Pregenerating wallets" at bounding box center [78, 161] width 90 height 10
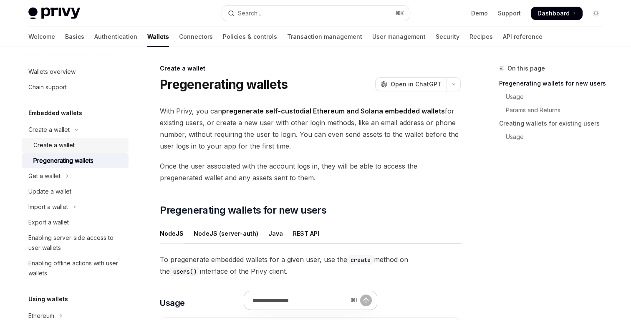
click at [100, 142] on div "Create a wallet" at bounding box center [78, 145] width 90 height 10
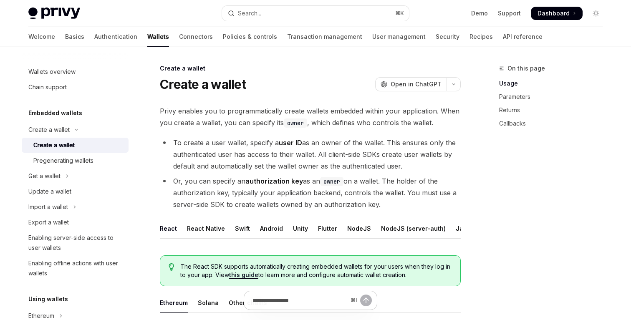
click at [308, 150] on li "To create a user wallet, specify a user ID as an owner of the wallet. This ensu…" at bounding box center [310, 154] width 301 height 35
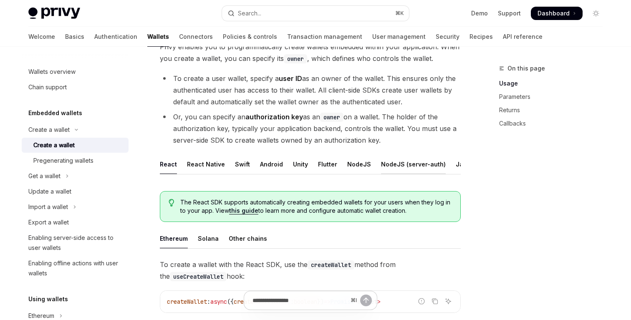
click at [392, 168] on div "NodeJS (server-auth)" at bounding box center [413, 164] width 65 height 20
type textarea "*"
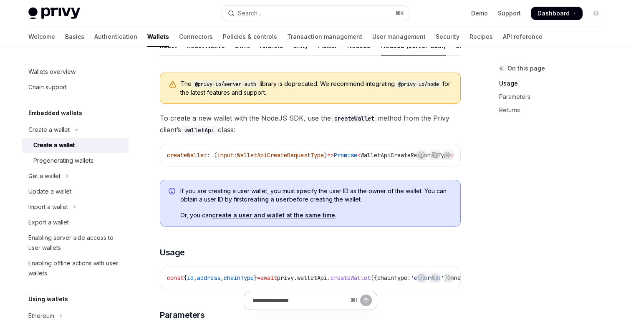
scroll to position [222, 0]
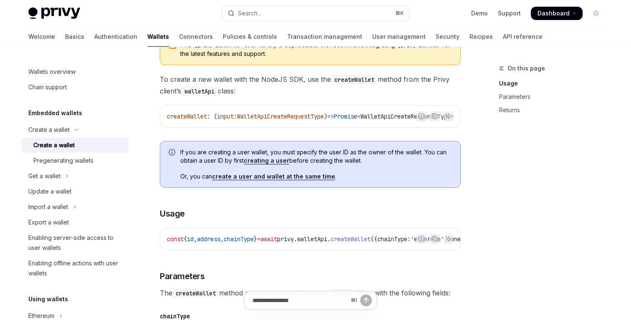
click at [320, 151] on span "If you are creating a user wallet, you must specify the user ID as the owner of…" at bounding box center [316, 156] width 272 height 17
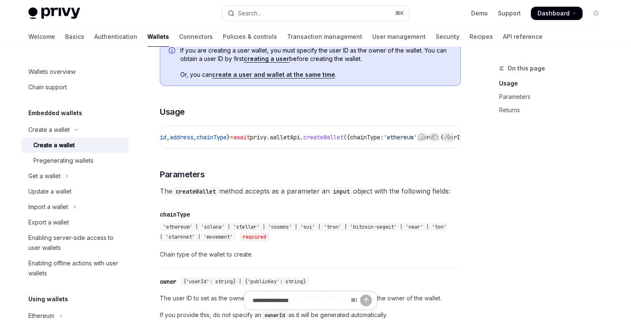
scroll to position [0, 0]
click at [257, 141] on span "}" at bounding box center [255, 138] width 3 height 8
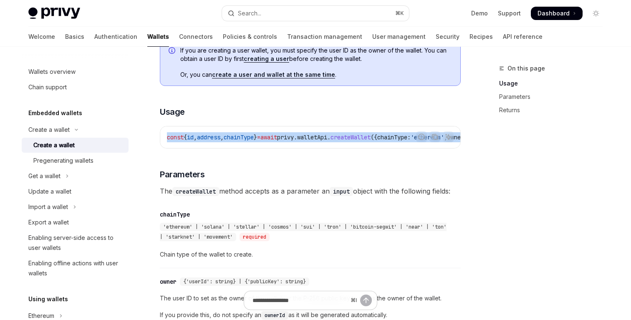
copy code "const { id , address , chainType } = await privy . walletApi . createWallet ({ …"
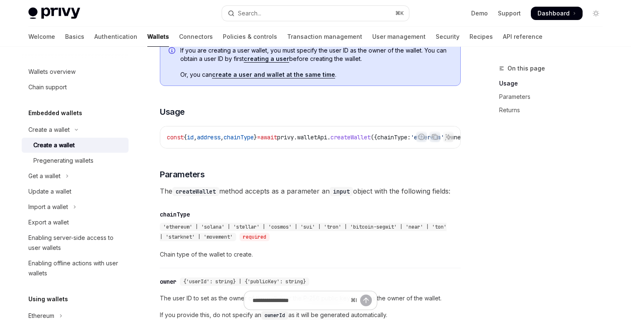
click at [289, 197] on span "The createWallet method accepts as a parameter an input object with the followi…" at bounding box center [310, 191] width 301 height 12
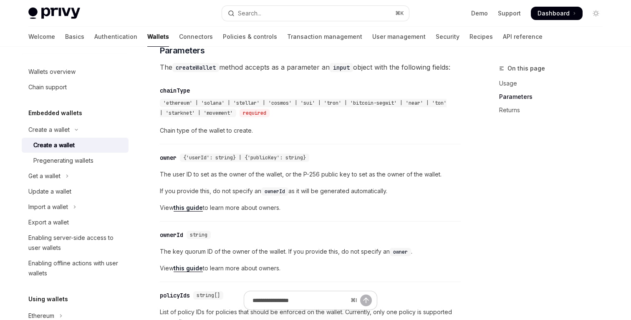
click at [261, 195] on span "If you provide this, do not specify an ownerId as it will be generated automati…" at bounding box center [310, 191] width 301 height 10
click at [273, 180] on span "The user ID to set as the owner of the wallet, or the P-256 public key to set a…" at bounding box center [310, 174] width 301 height 10
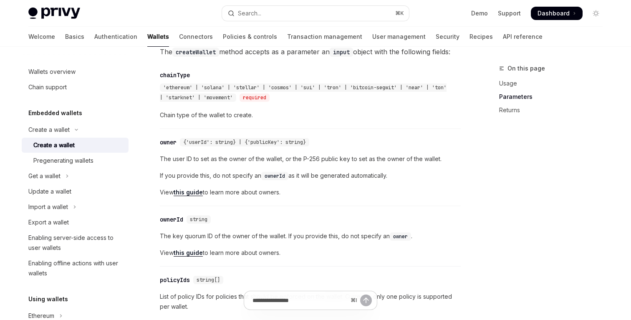
scroll to position [466, 0]
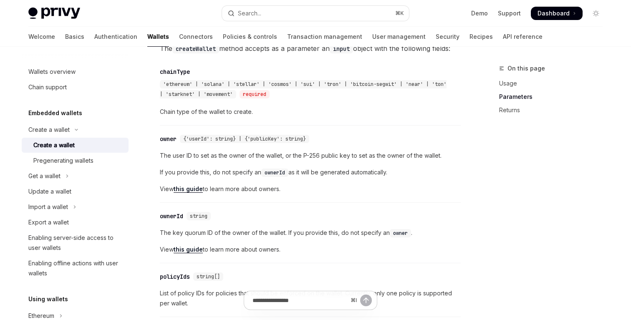
click at [265, 177] on code "ownerId" at bounding box center [274, 173] width 27 height 8
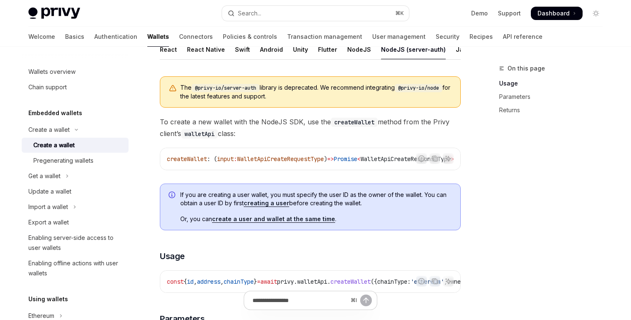
scroll to position [211, 0]
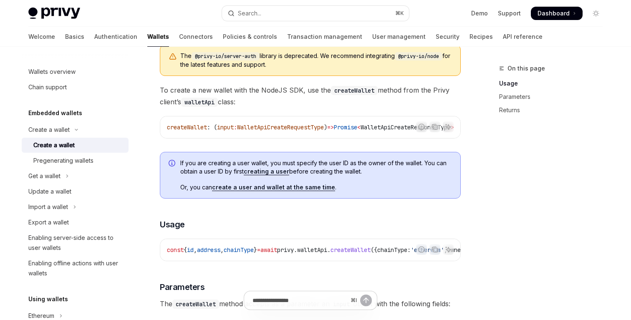
click at [271, 103] on span "To create a new wallet with the NodeJS SDK, use the createWallet method from th…" at bounding box center [310, 95] width 301 height 23
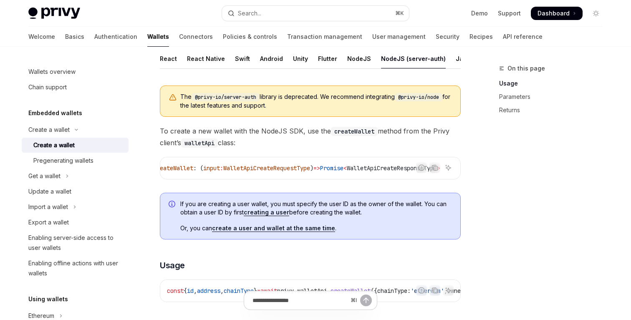
scroll to position [144, 0]
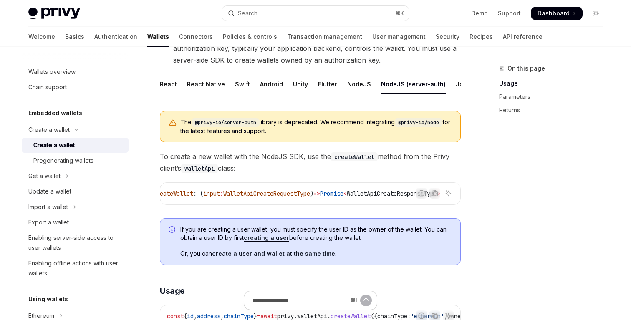
click at [395, 160] on span "To create a new wallet with the NodeJS SDK, use the createWallet method from th…" at bounding box center [310, 162] width 301 height 23
click at [501, 216] on div "On this page Usage Parameters Returns" at bounding box center [546, 191] width 127 height 257
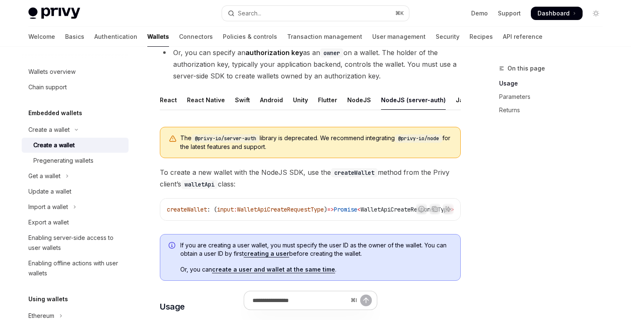
scroll to position [0, 38]
click at [436, 210] on icon "Copy the contents from the code block" at bounding box center [435, 209] width 7 height 7
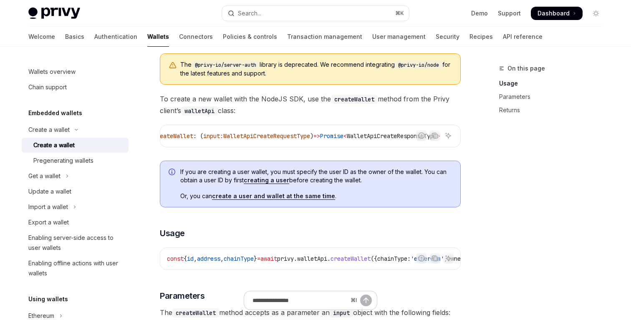
scroll to position [209, 0]
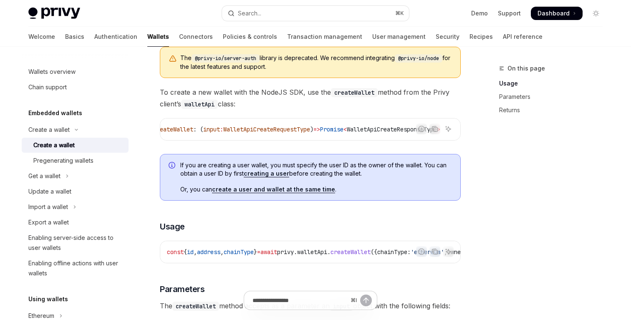
click at [293, 192] on link "create a user and wallet at the same time" at bounding box center [273, 190] width 123 height 8
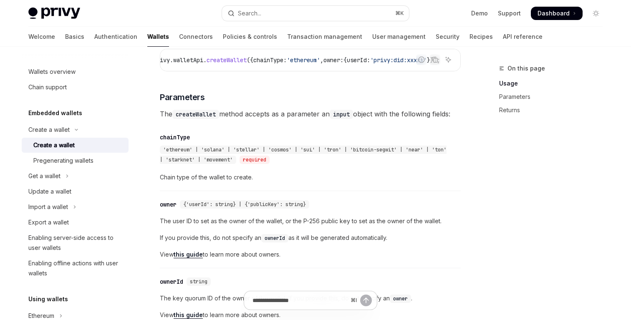
scroll to position [404, 0]
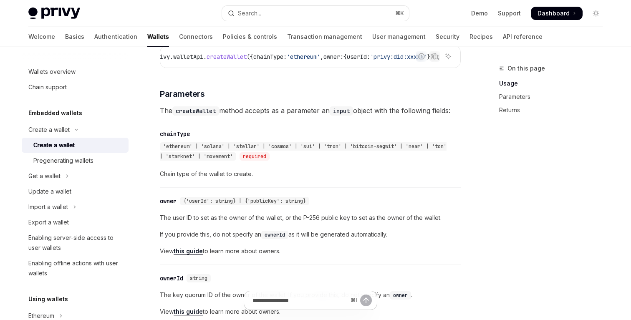
click at [187, 255] on link "this guide" at bounding box center [188, 252] width 29 height 8
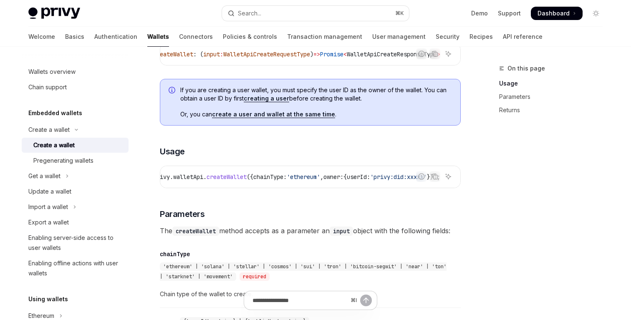
scroll to position [281, 0]
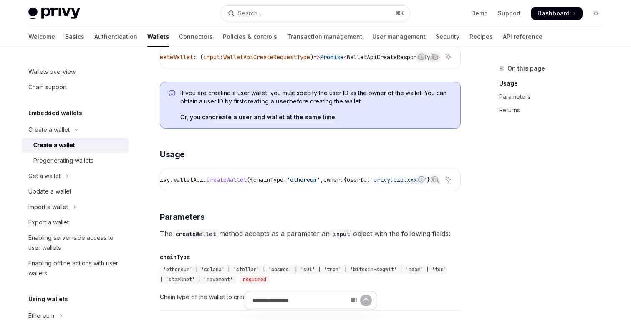
click at [287, 121] on link "create a user and wallet at the same time" at bounding box center [273, 118] width 123 height 8
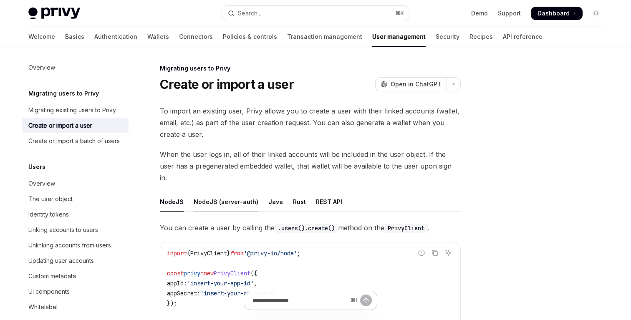
click at [241, 192] on div "NodeJS (server-auth)" at bounding box center [226, 202] width 65 height 20
type textarea "*"
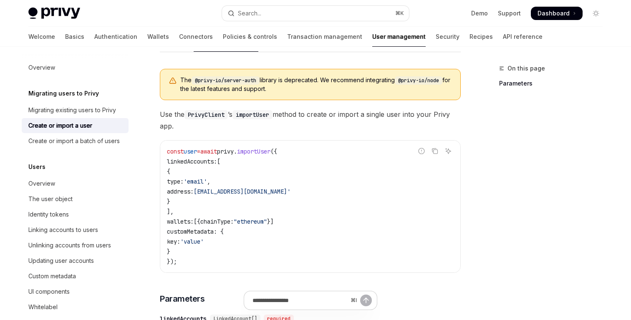
scroll to position [162, 0]
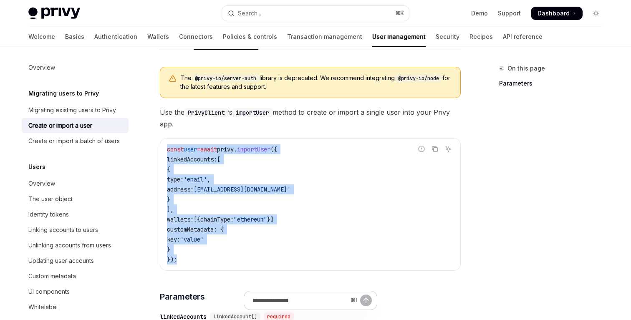
drag, startPoint x: 191, startPoint y: 253, endPoint x: 166, endPoint y: 135, distance: 120.8
click at [166, 139] on div "const user = await privy . importUser ({ linkedAccounts: [ { type: 'email' , ad…" at bounding box center [310, 205] width 300 height 132
copy code "const user = await privy . importUser ({ linkedAccounts: [ { type: 'email' , ad…"
click at [319, 112] on span "Use the PrivyClient ’s importUser method to create or import a single user into…" at bounding box center [310, 117] width 301 height 23
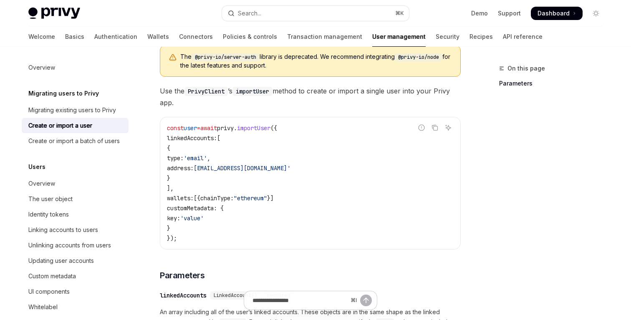
click at [267, 195] on span ""ethereum"" at bounding box center [250, 199] width 33 height 8
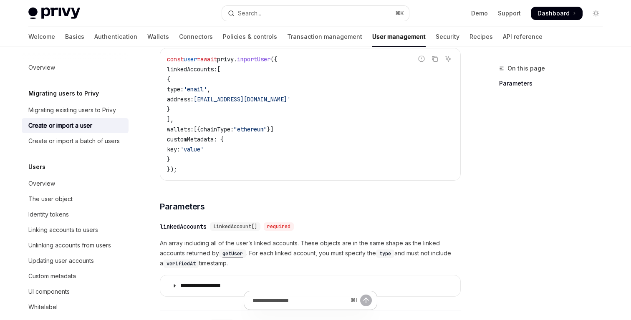
scroll to position [313, 0]
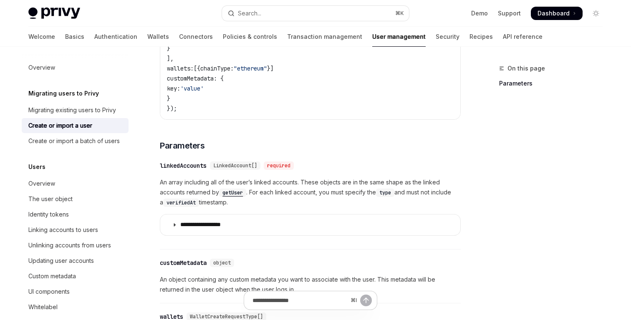
click at [283, 177] on span "An array including all of the user’s linked accounts. These objects are in the …" at bounding box center [310, 192] width 301 height 30
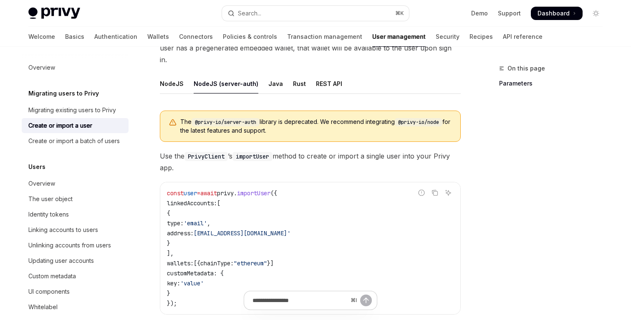
scroll to position [120, 0]
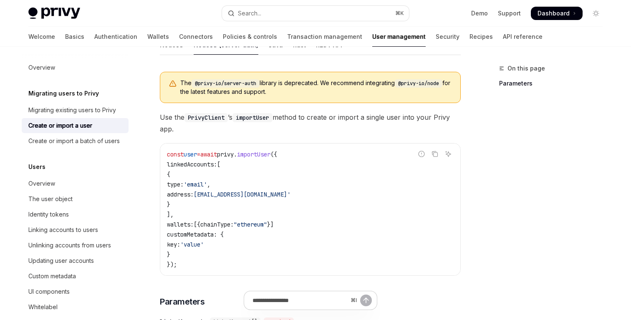
scroll to position [139, 0]
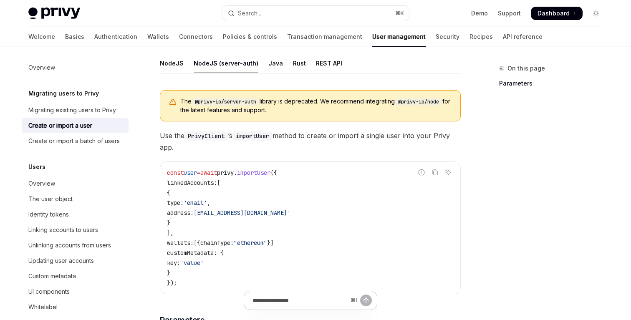
drag, startPoint x: 192, startPoint y: 259, endPoint x: 161, endPoint y: 240, distance: 36.3
click at [161, 240] on div "const user = await privy . importUser ({ linkedAccounts: [ { type: 'email' , ad…" at bounding box center [310, 228] width 300 height 132
copy code "customMetadata : { key: 'value' }"
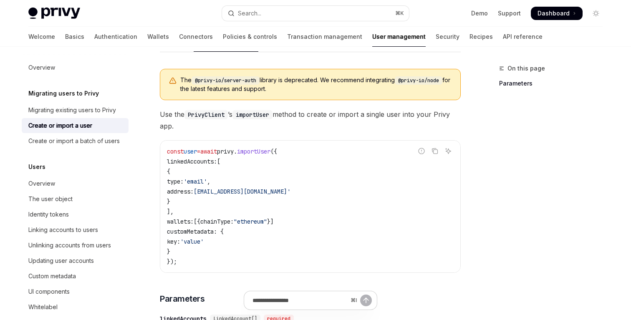
scroll to position [333, 0]
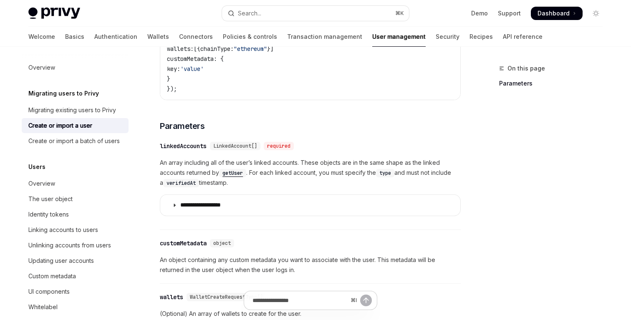
click at [306, 158] on span "An array including all of the user’s linked accounts. These objects are in the …" at bounding box center [310, 173] width 301 height 30
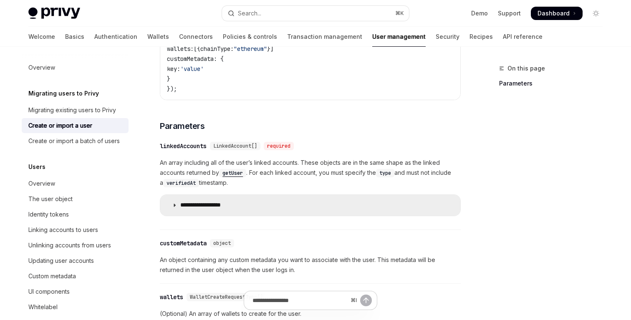
click at [277, 195] on summary "**********" at bounding box center [310, 205] width 300 height 21
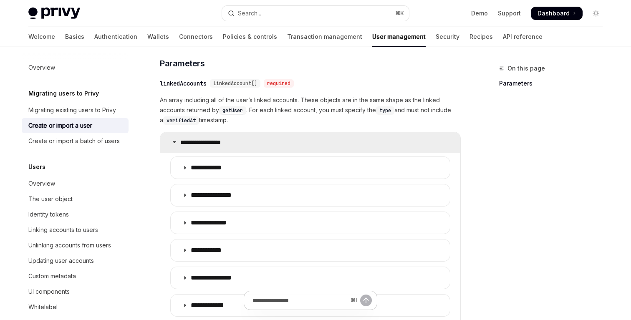
scroll to position [412, 0]
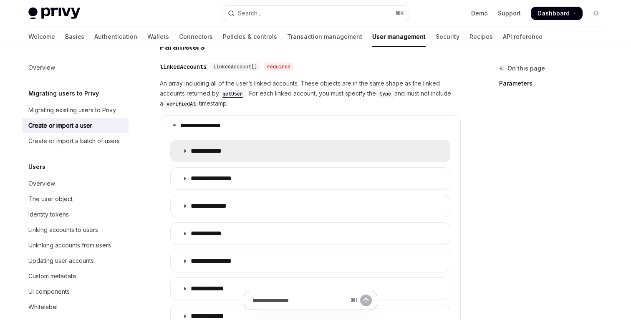
click at [283, 140] on summary "**********" at bounding box center [310, 151] width 279 height 22
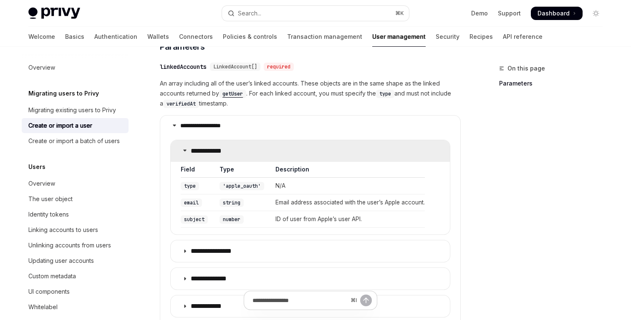
click at [283, 140] on summary "**********" at bounding box center [310, 151] width 279 height 22
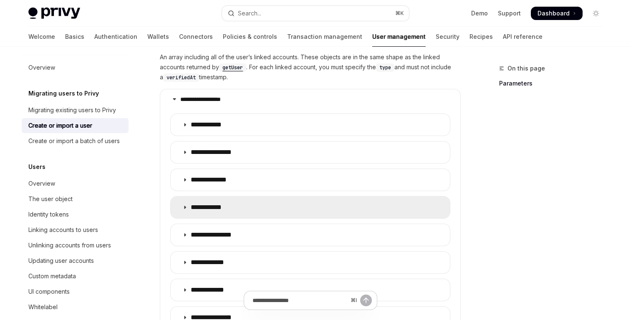
scroll to position [465, 0]
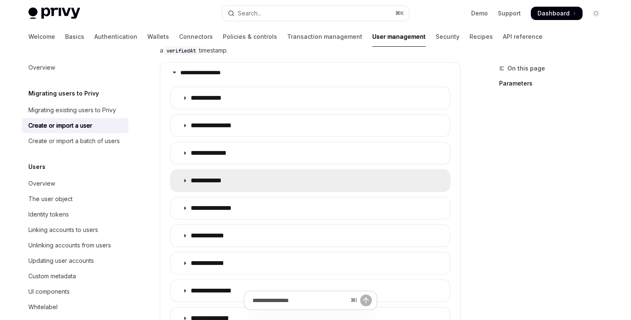
click at [299, 171] on summary "**********" at bounding box center [310, 181] width 279 height 22
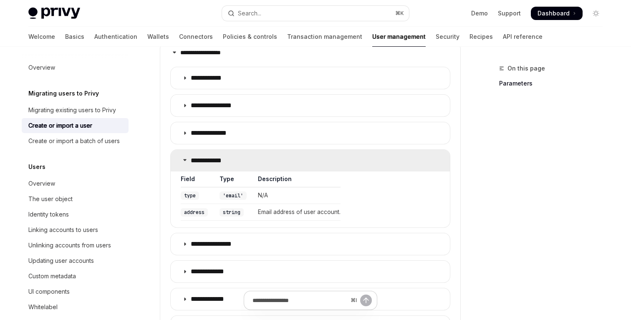
scroll to position [486, 0]
click at [311, 149] on summary "**********" at bounding box center [310, 160] width 279 height 22
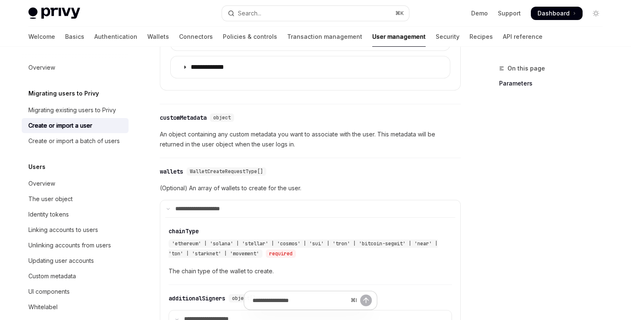
scroll to position [898, 0]
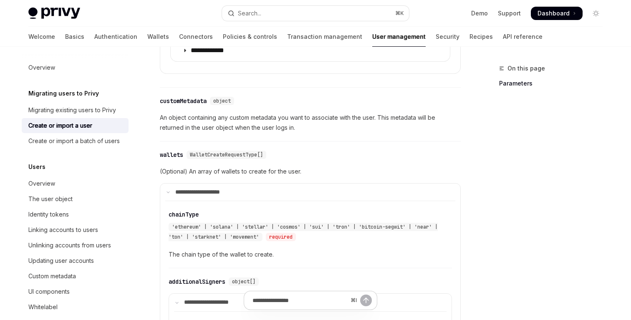
click at [299, 113] on span "An object containing any custom metadata you want to associate with the user. T…" at bounding box center [310, 123] width 301 height 20
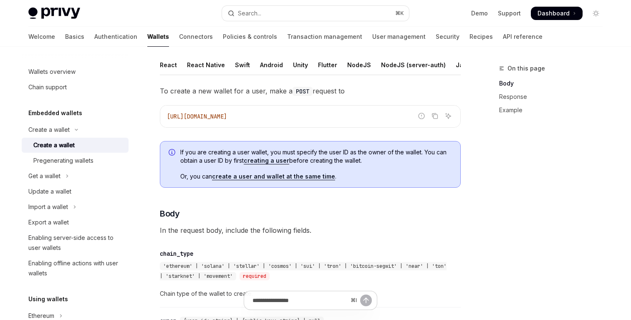
click at [227, 116] on span "https://api.privy.io/v1/wallets" at bounding box center [197, 117] width 60 height 8
copy div "https://api.privy.io/v1/wallets"
click at [316, 150] on span "If you are creating a user wallet, you must specify the user ID as the owner of…" at bounding box center [316, 156] width 272 height 17
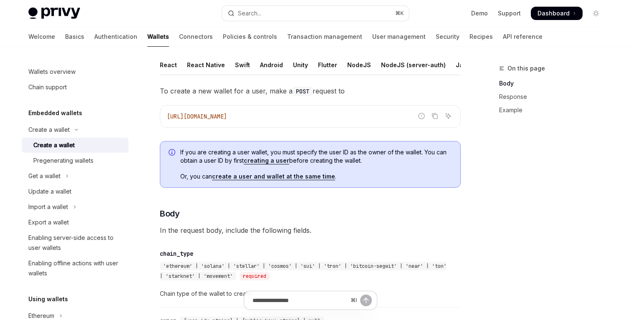
click at [342, 163] on span "If you are creating a user wallet, you must specify the user ID as the owner of…" at bounding box center [316, 156] width 272 height 17
click at [358, 70] on div "NodeJS" at bounding box center [359, 65] width 24 height 20
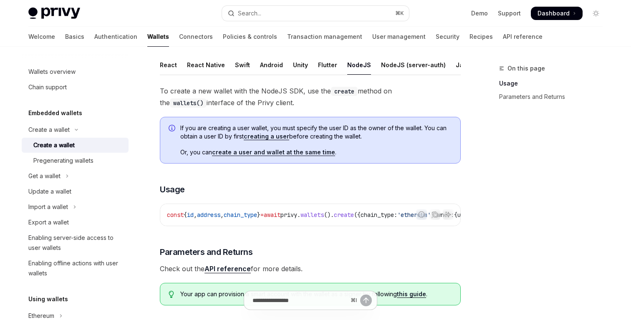
click at [335, 139] on span "If you are creating a user wallet, you must specify the user ID as the owner of…" at bounding box center [316, 132] width 272 height 17
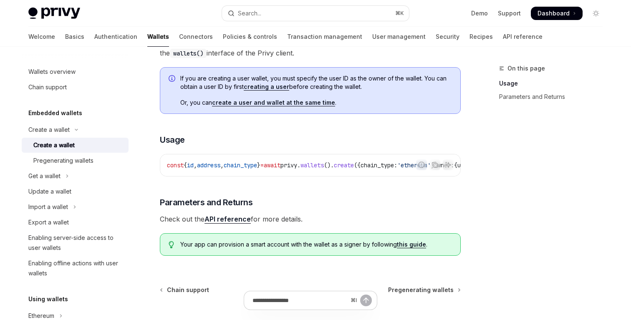
scroll to position [230, 0]
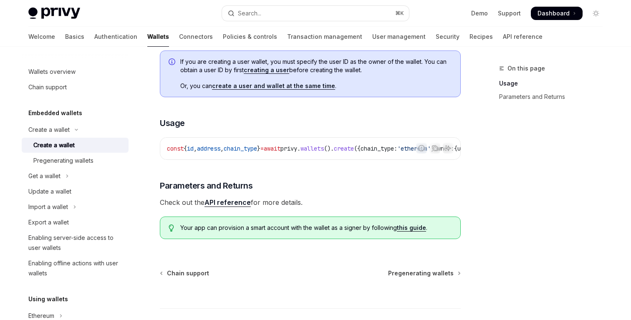
click at [367, 203] on span "Check out the API reference for more details." at bounding box center [310, 203] width 301 height 12
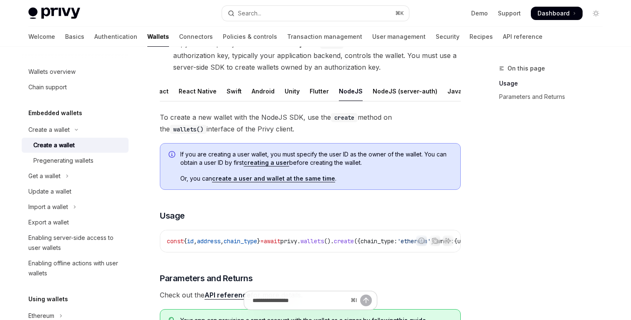
scroll to position [0, 0]
click at [177, 87] on ul "React React Native Swift Android Unity Flutter NodeJS NodeJS (server-auth) Java…" at bounding box center [310, 91] width 301 height 20
click at [200, 91] on div "React Native" at bounding box center [206, 91] width 38 height 20
type textarea "*"
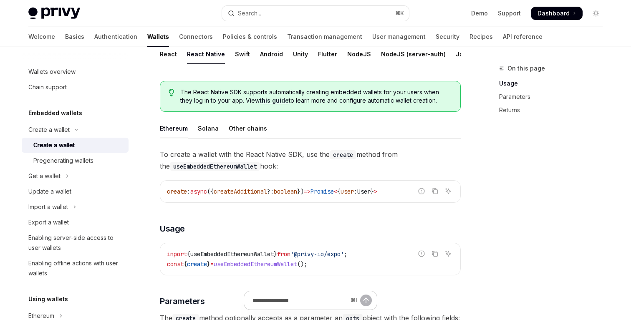
scroll to position [200, 0]
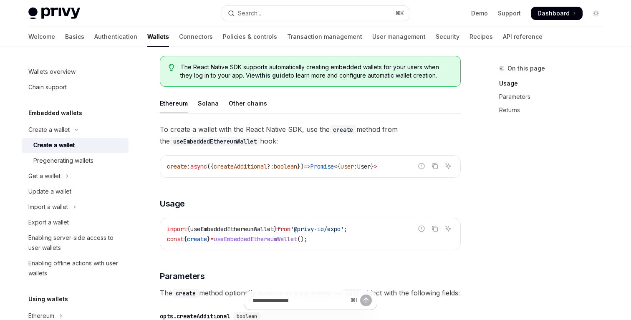
click at [286, 129] on span "To create a wallet with the React Native SDK, use the create method from the us…" at bounding box center [310, 135] width 301 height 23
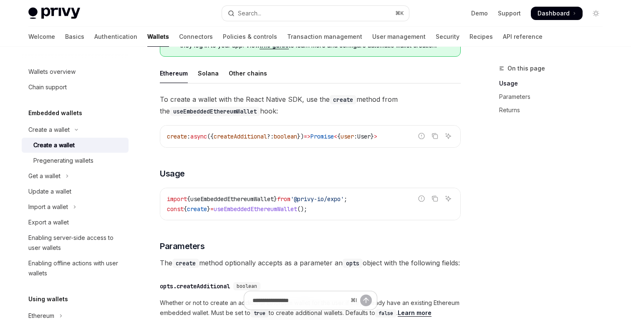
scroll to position [253, 0]
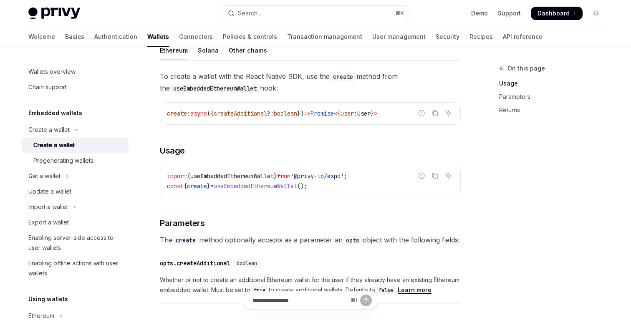
click at [314, 180] on code "import { useEmbeddedEthereumWallet } from '@privy-io/expo' ; const { create } =…" at bounding box center [310, 181] width 287 height 20
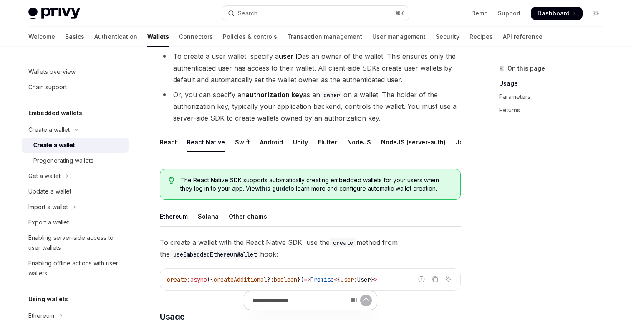
scroll to position [141, 0]
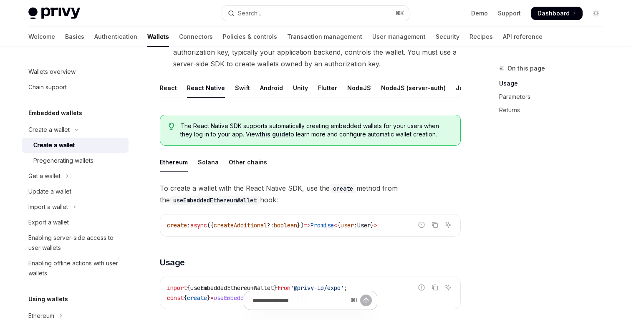
click at [281, 186] on span "To create a wallet with the React Native SDK, use the create method from the us…" at bounding box center [310, 193] width 301 height 23
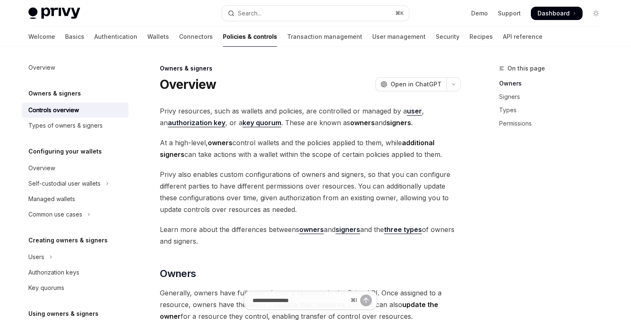
click at [306, 149] on span "At a high-level, owners control wallets and the policies applied to them, while…" at bounding box center [310, 148] width 301 height 23
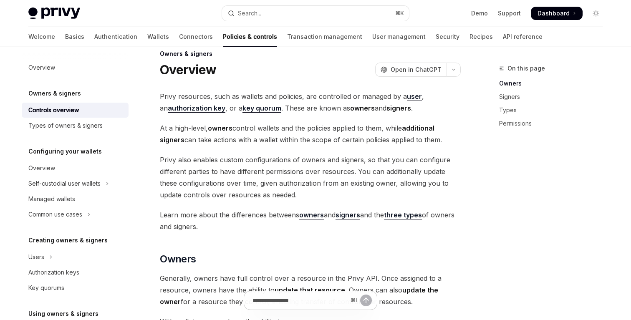
scroll to position [31, 0]
